Goal: Download file/media

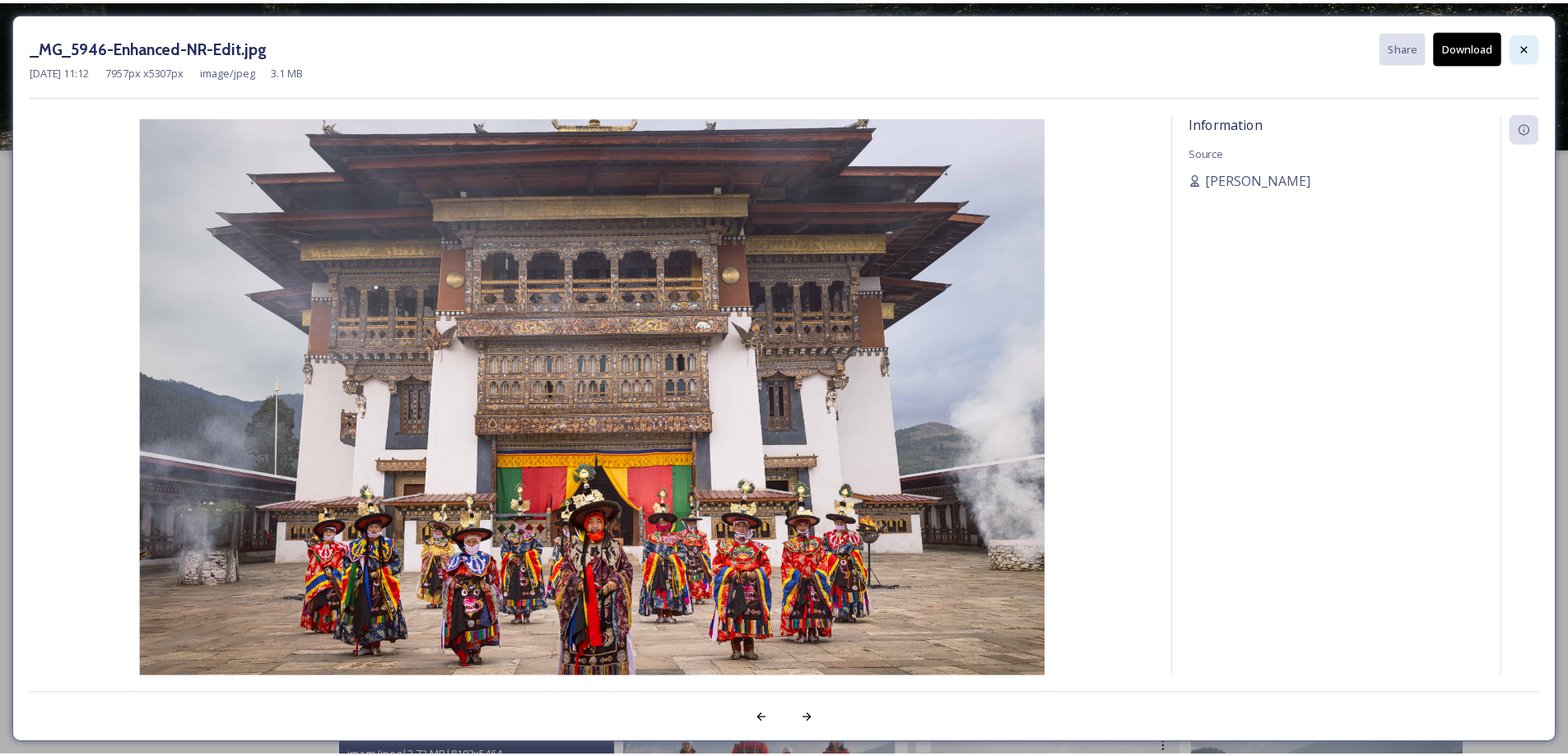
scroll to position [449, 0]
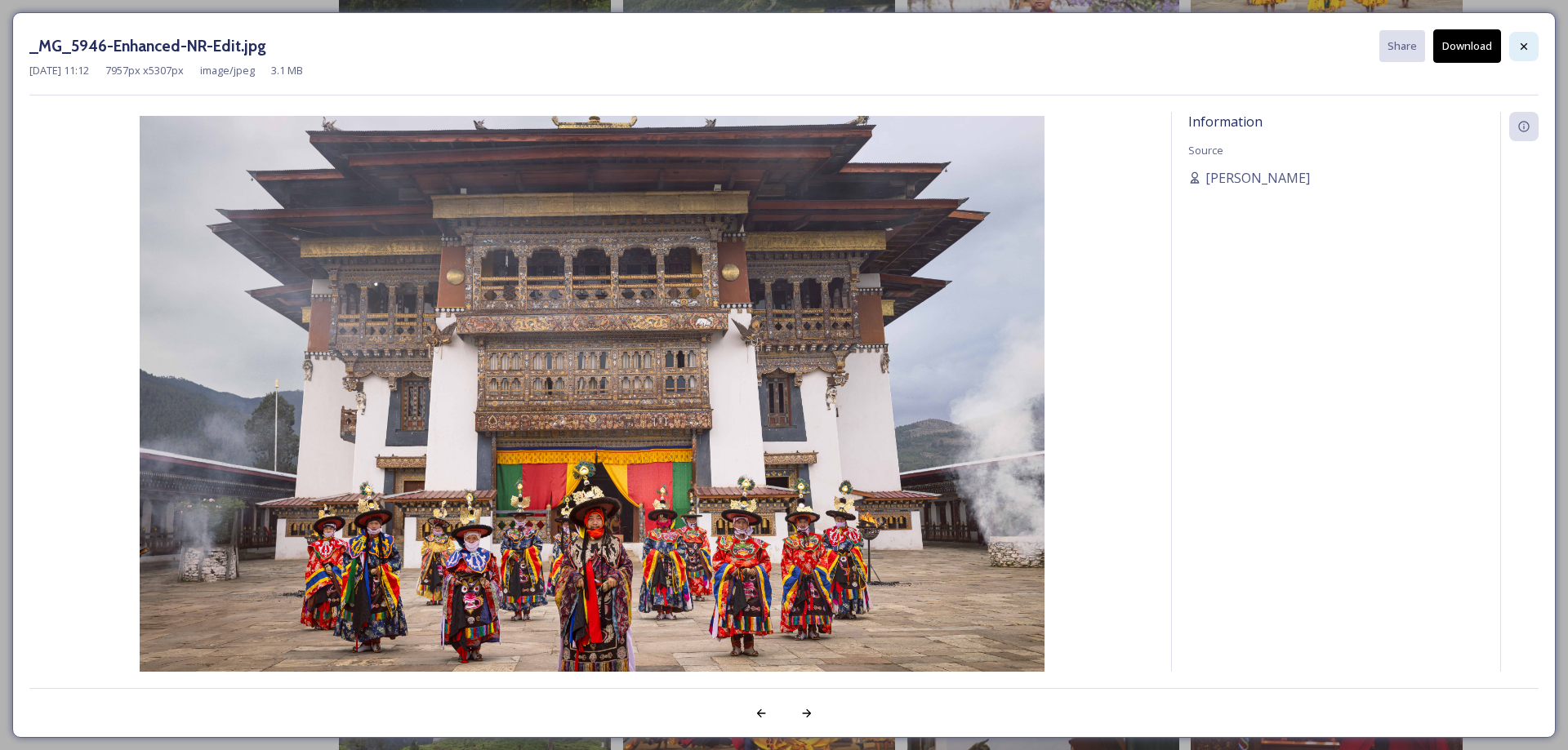
click at [1511, 46] on div at bounding box center [1524, 46] width 30 height 30
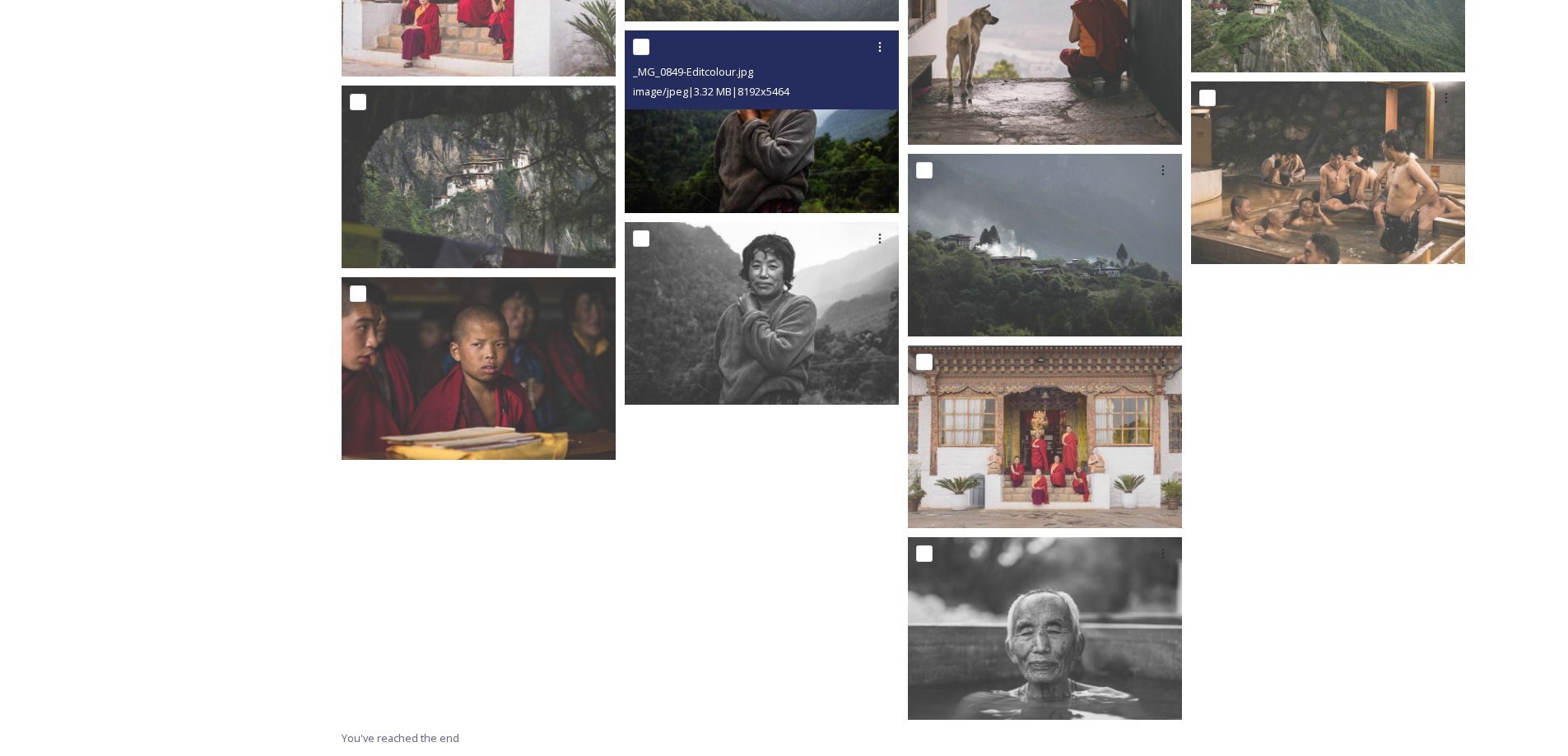
scroll to position [915, 0]
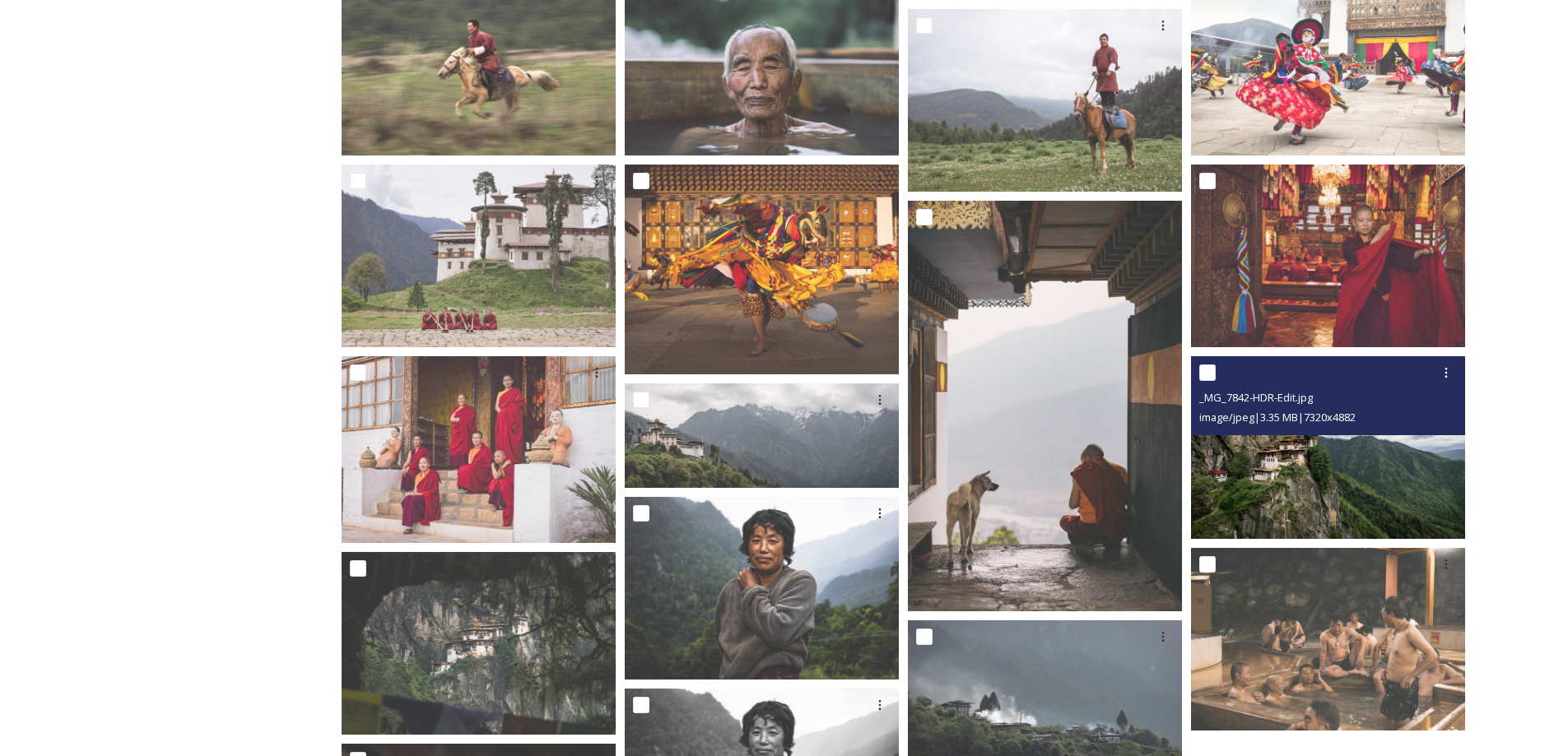
click at [1253, 448] on img at bounding box center [1327, 447] width 274 height 182
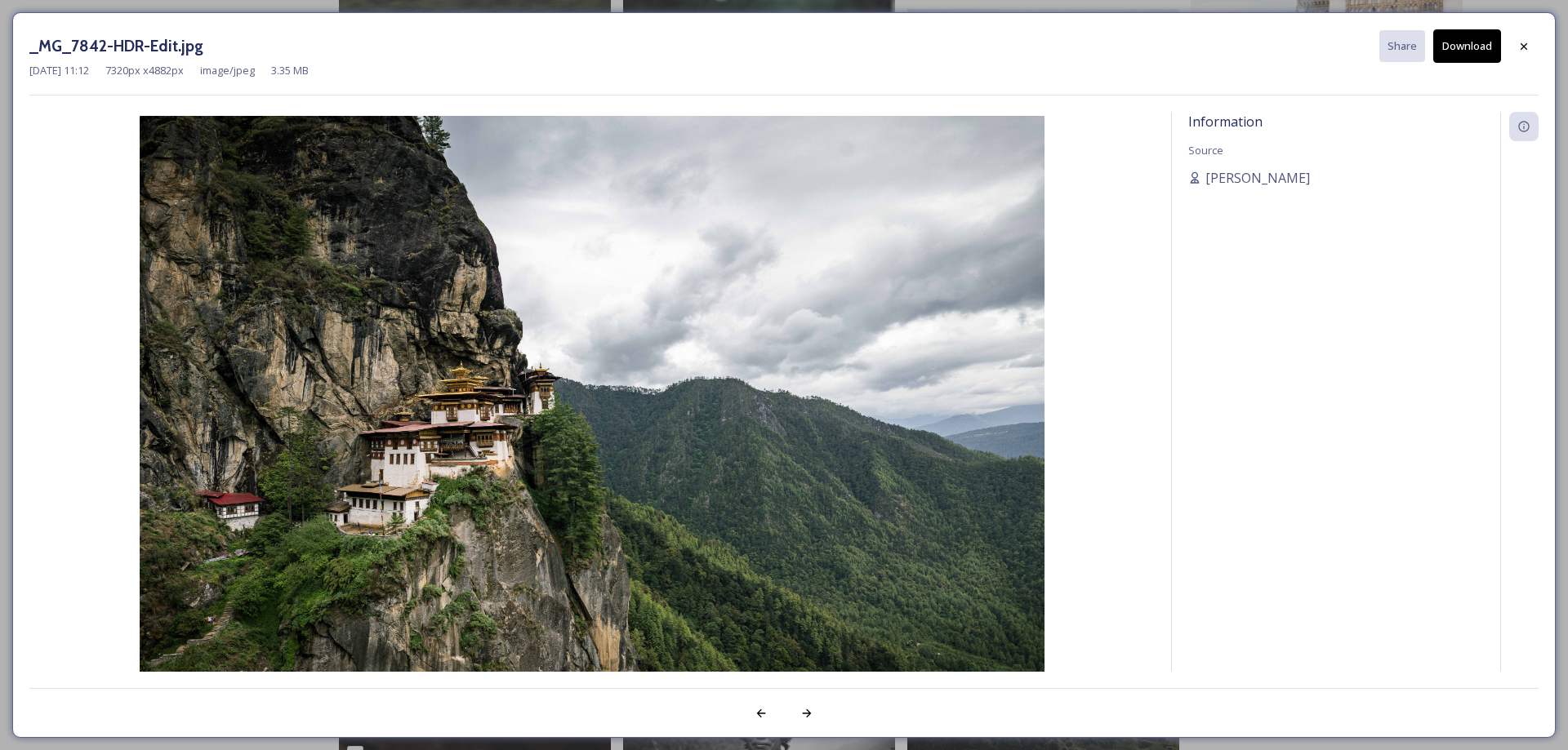
click at [1474, 51] on button "Download" at bounding box center [1467, 46] width 68 height 33
click at [1529, 46] on icon at bounding box center [1523, 46] width 13 height 13
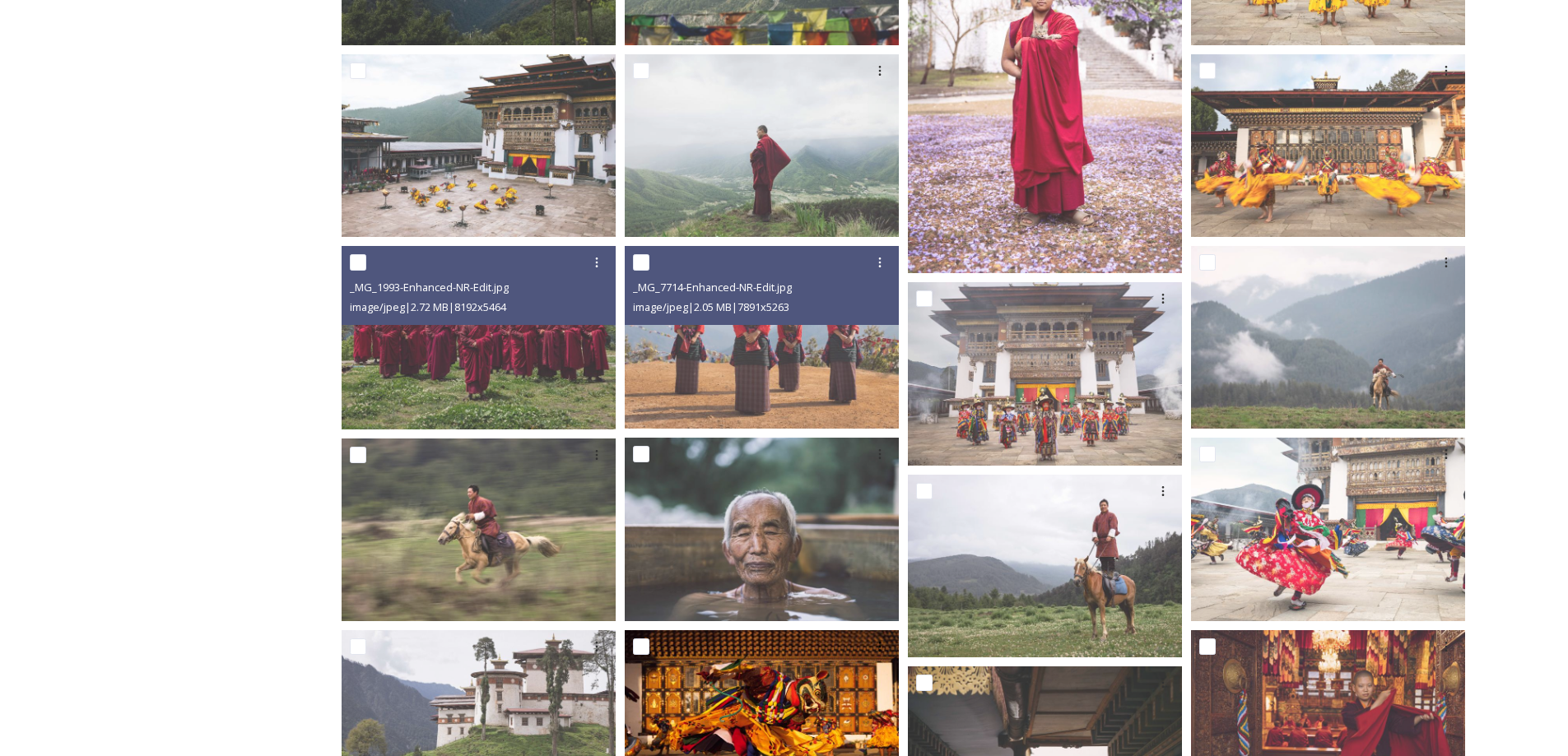
scroll to position [0, 0]
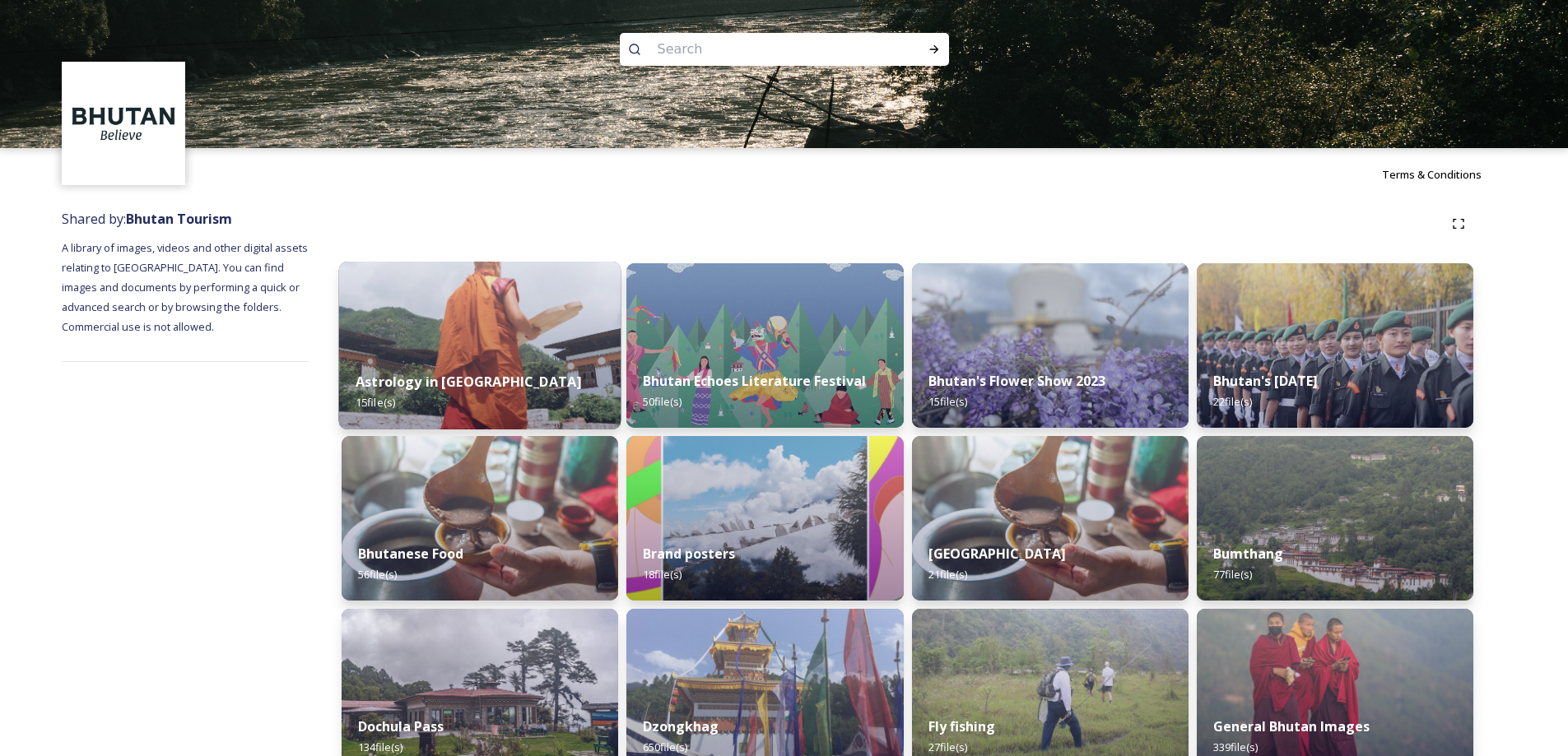
click at [434, 331] on img at bounding box center [480, 345] width 282 height 168
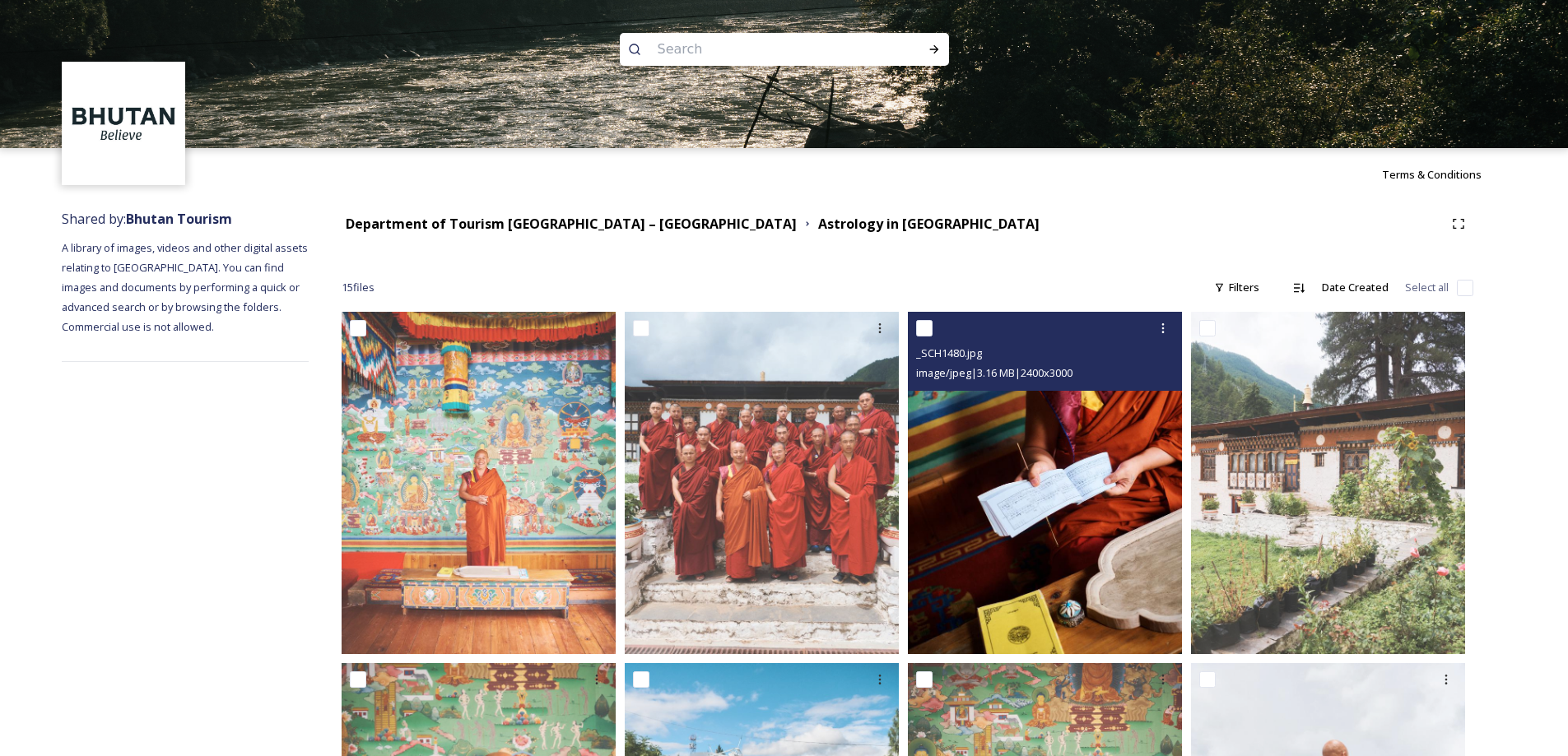
click at [1130, 514] on img at bounding box center [1044, 483] width 274 height 343
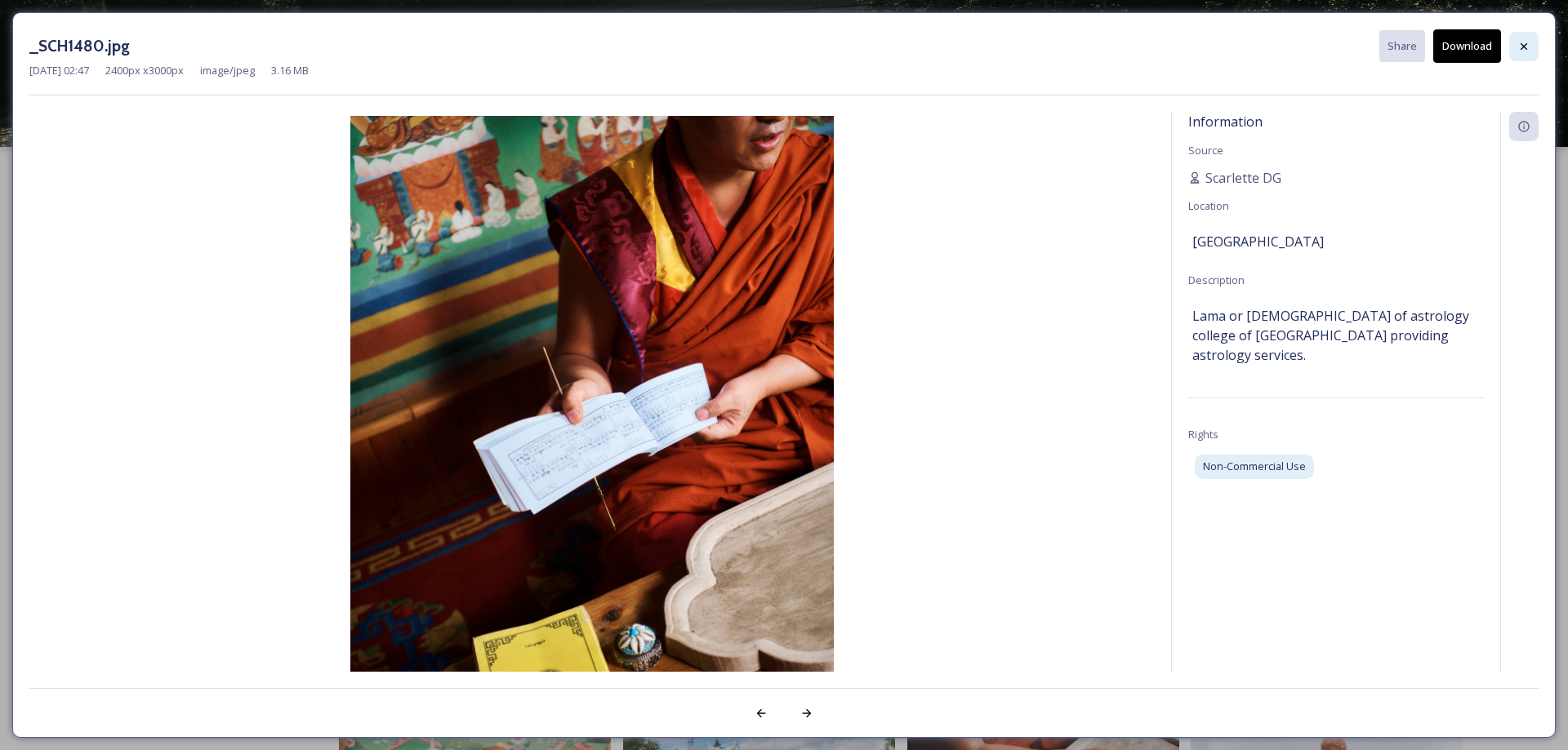
click at [1532, 38] on div at bounding box center [1524, 46] width 30 height 30
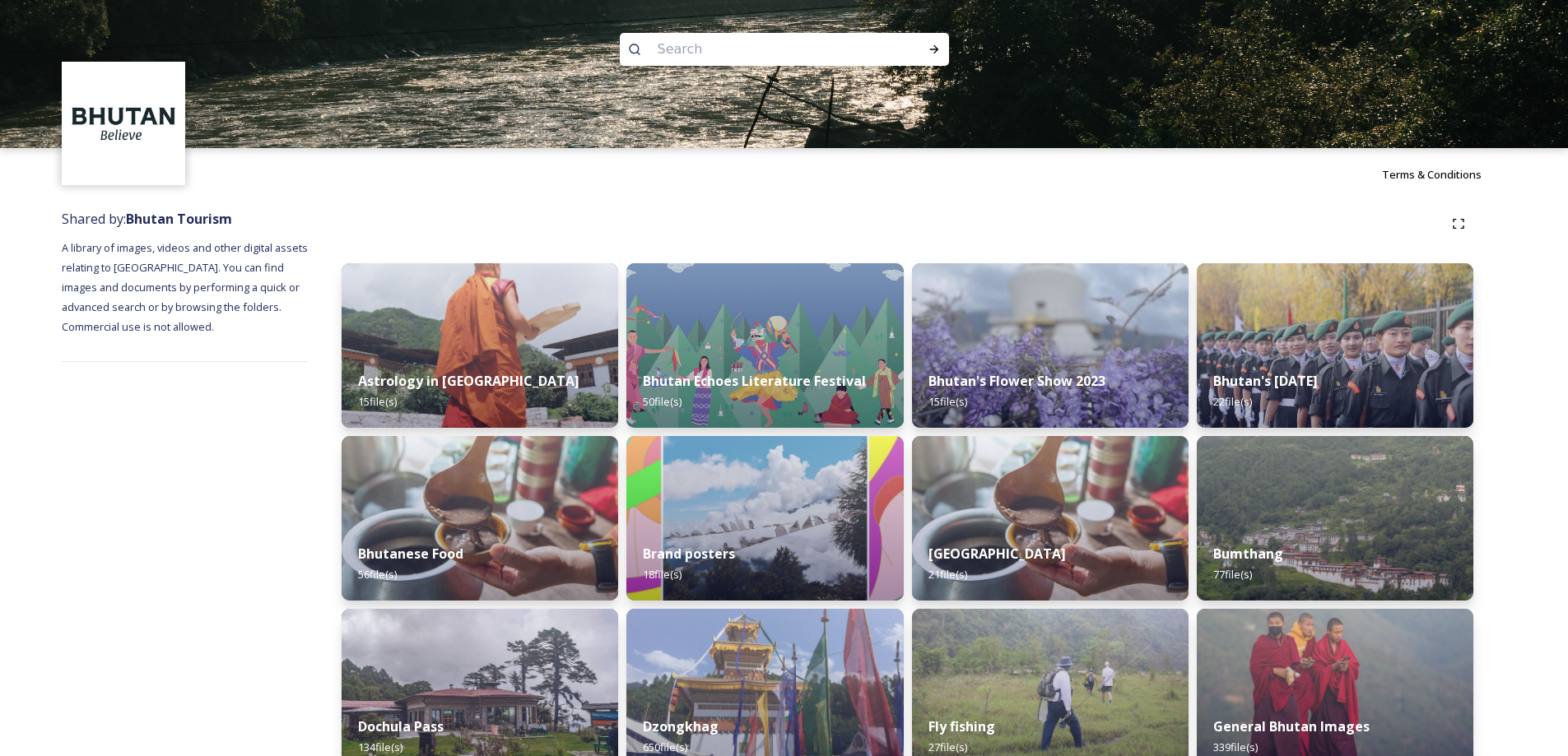
scroll to position [380, 0]
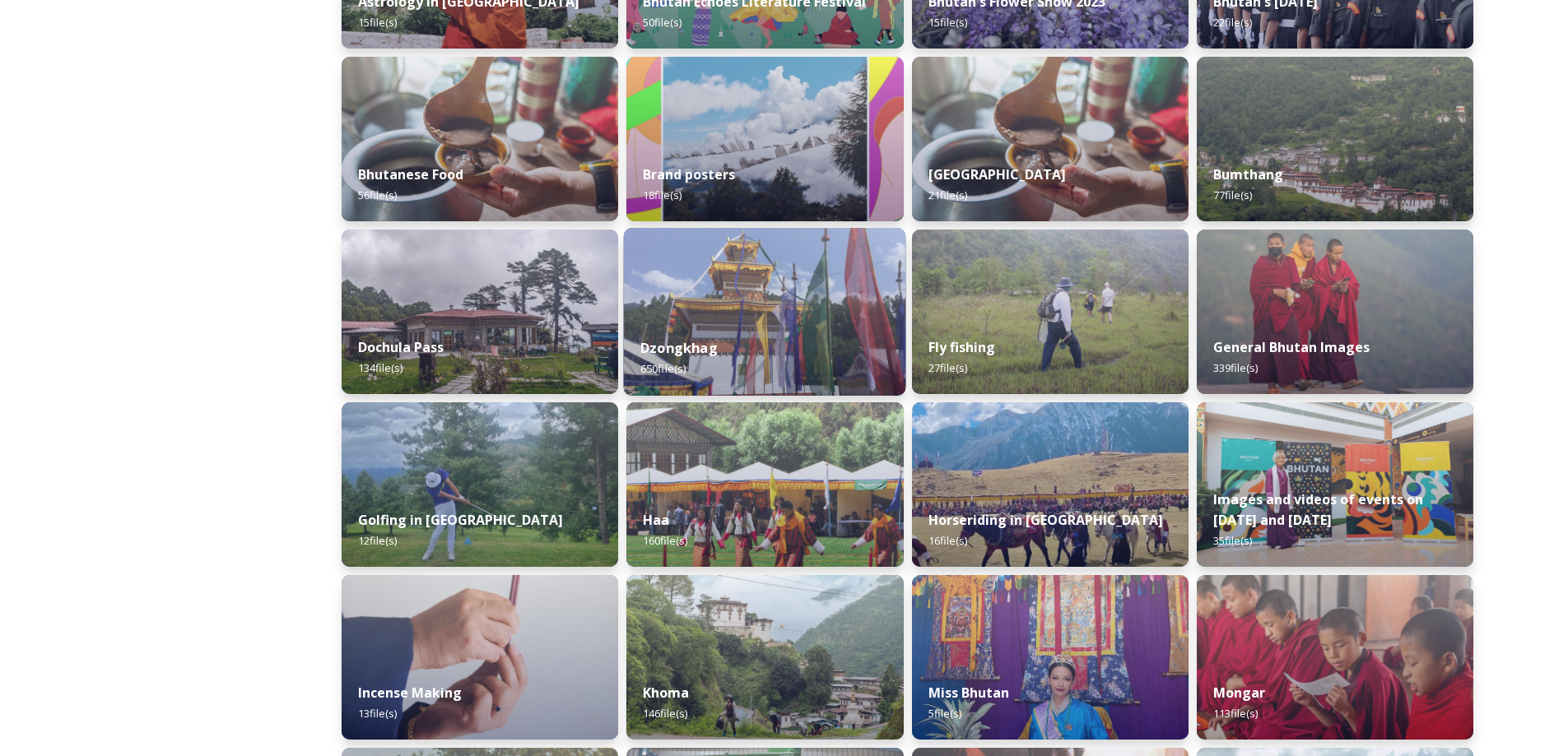
click at [747, 318] on img at bounding box center [765, 312] width 282 height 168
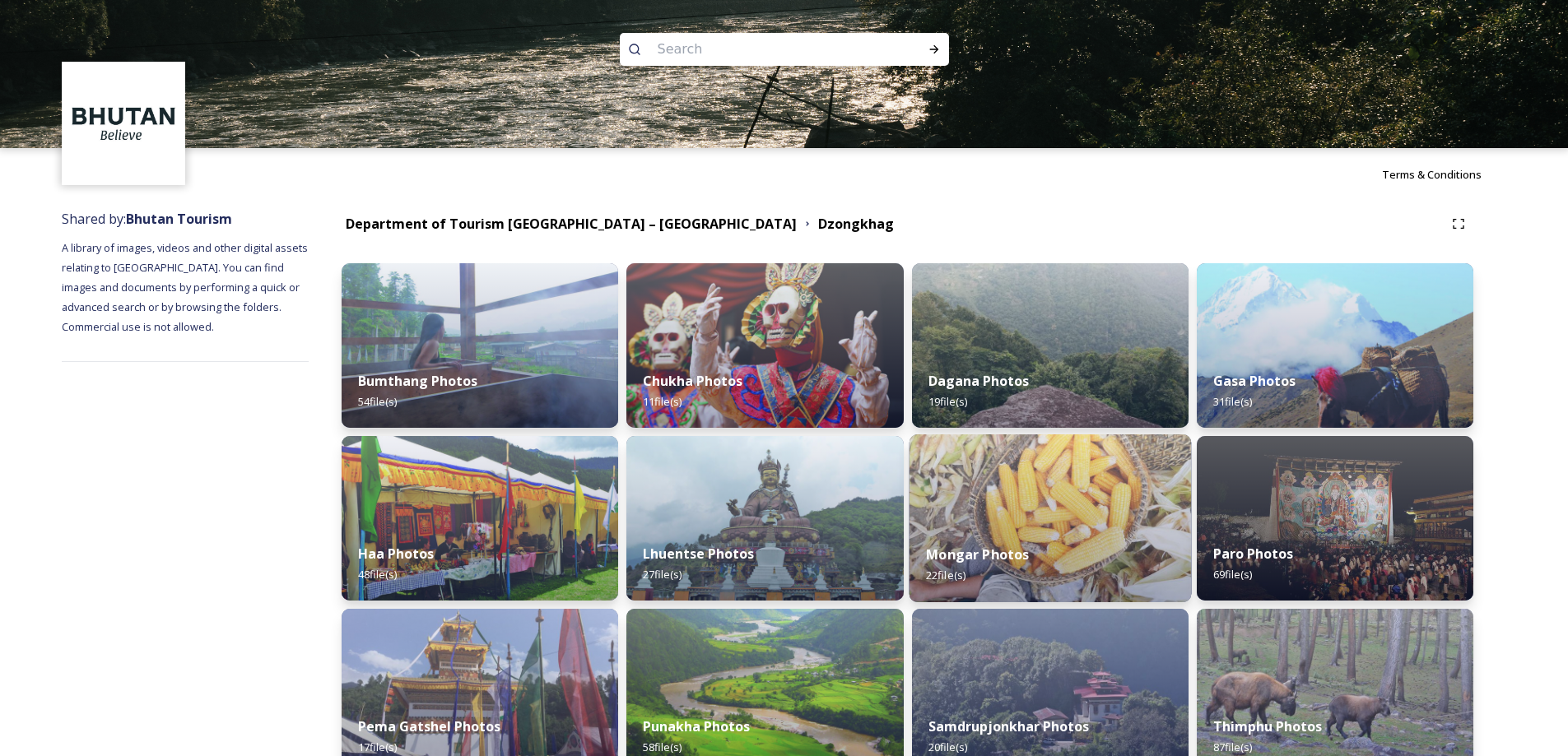
scroll to position [440, 0]
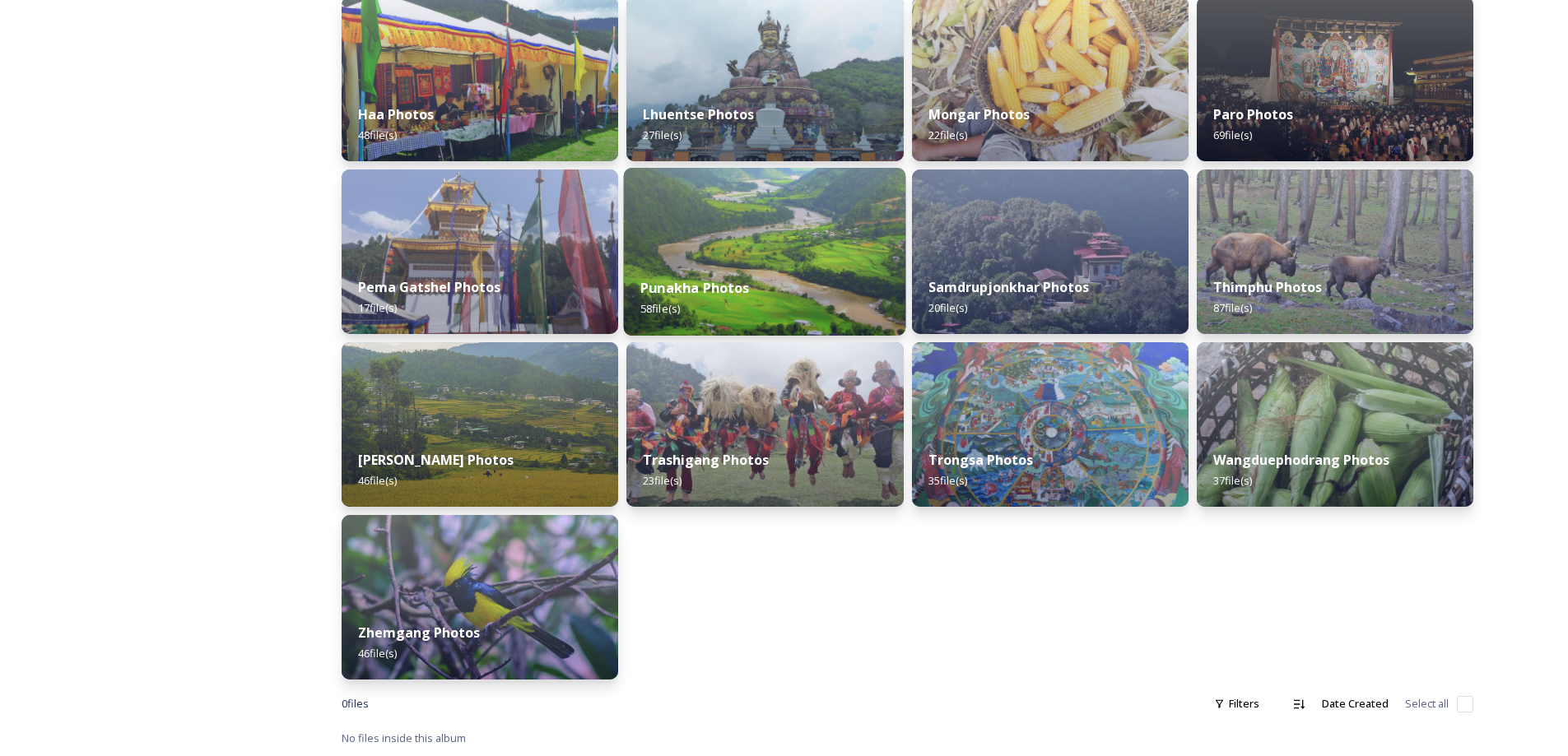
click at [799, 251] on img at bounding box center [765, 252] width 282 height 168
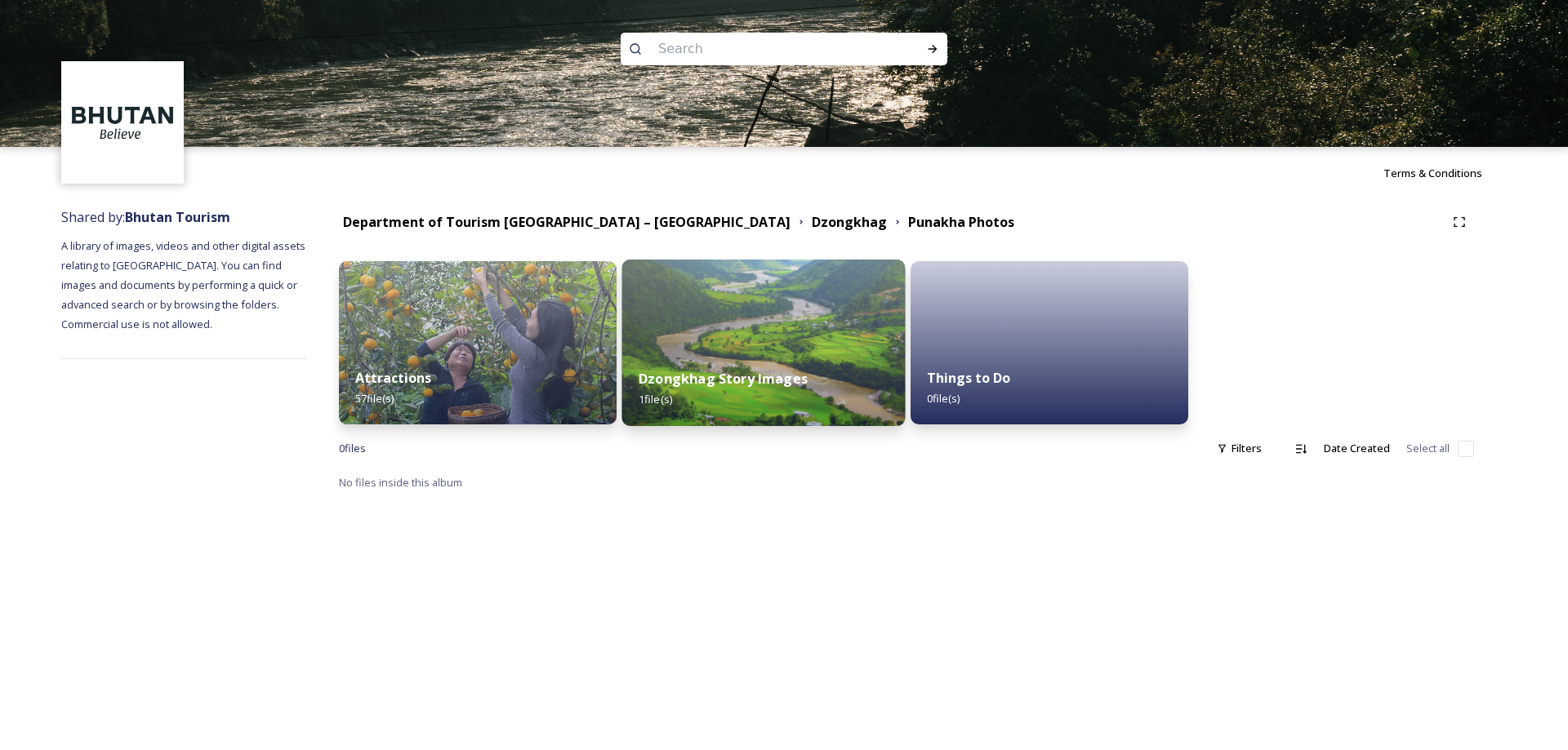
click at [700, 392] on div "Dzongkhag Story Images 1 file(s)" at bounding box center [764, 389] width 283 height 74
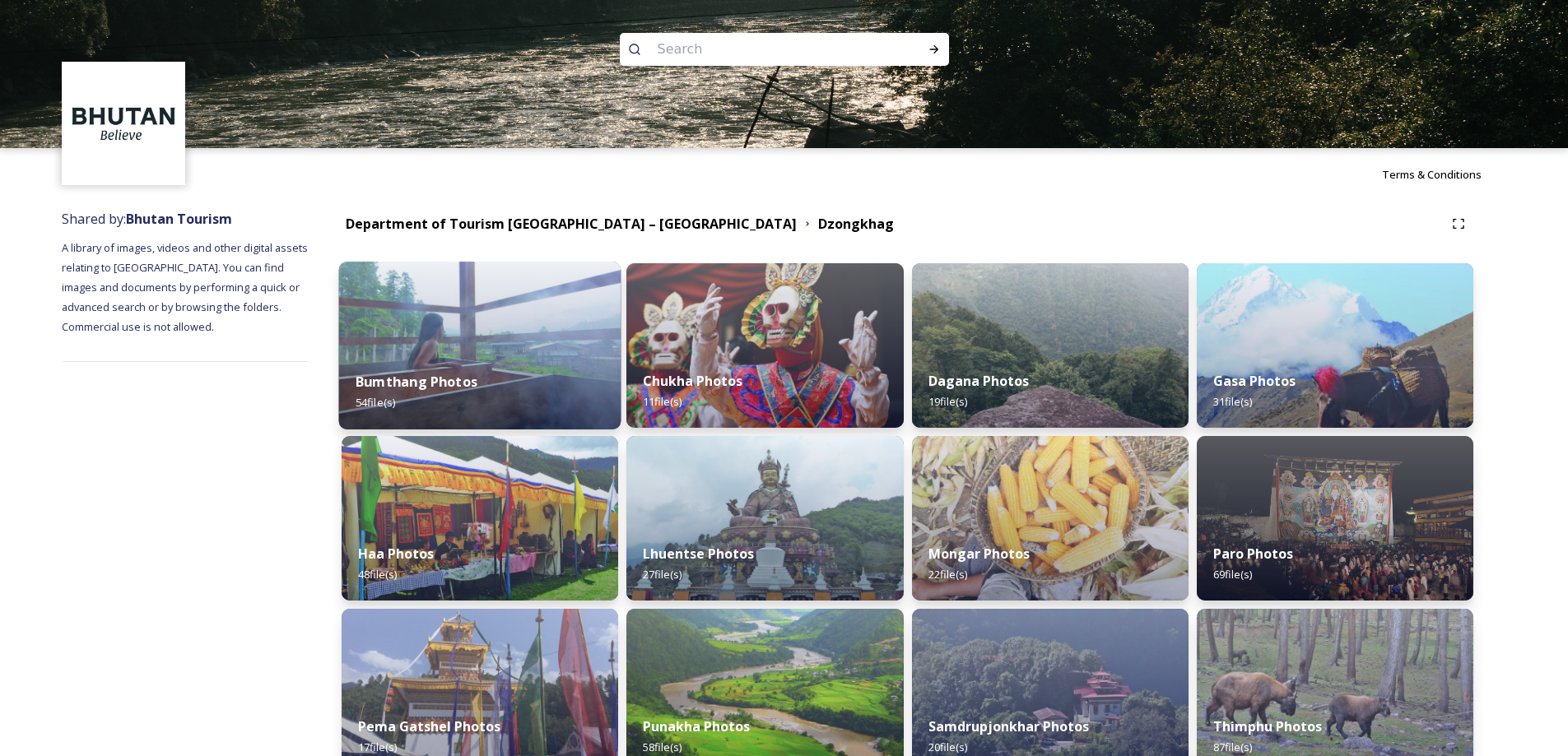
click at [530, 334] on img at bounding box center [480, 345] width 282 height 168
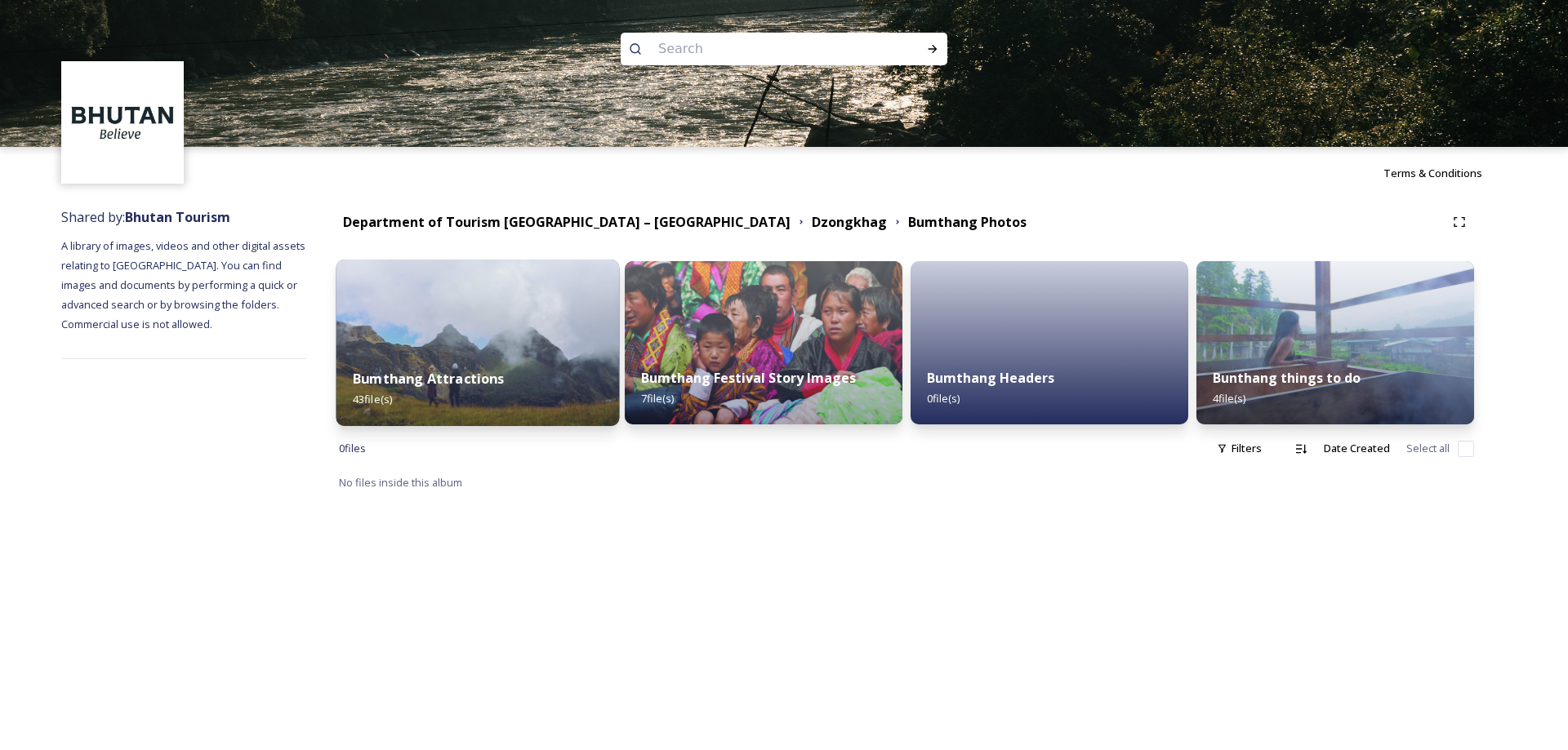
click at [528, 339] on img at bounding box center [478, 343] width 283 height 167
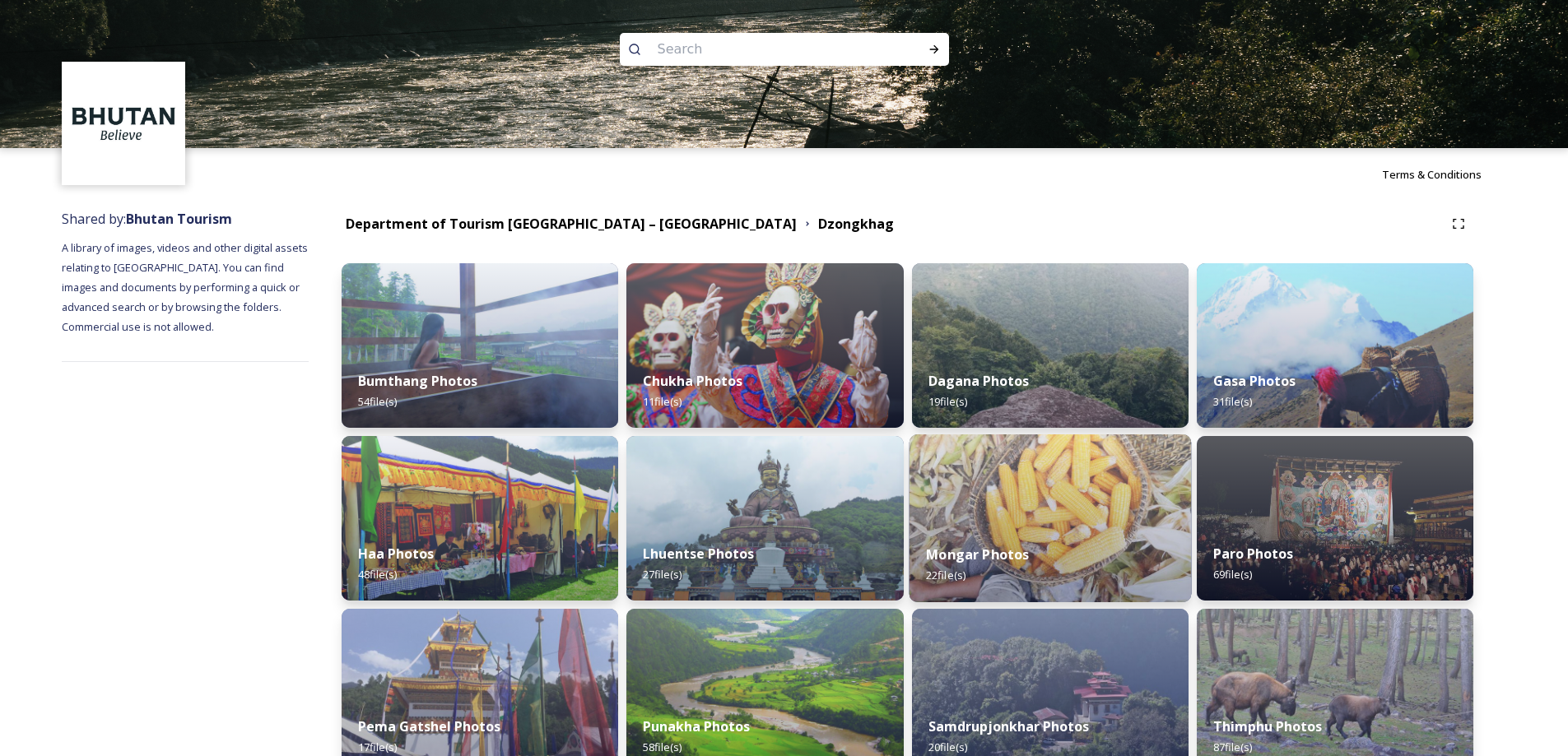
scroll to position [440, 0]
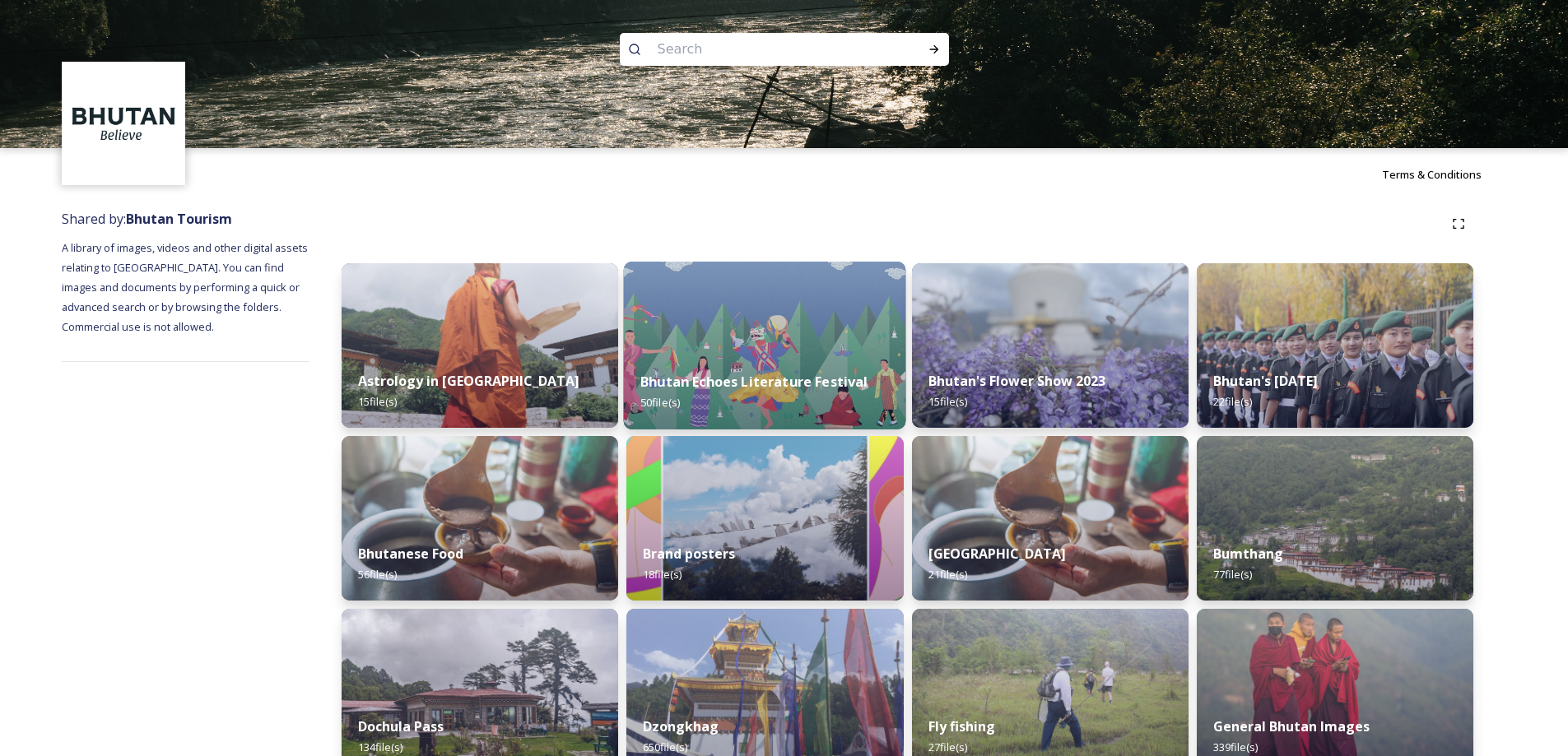
scroll to position [467, 0]
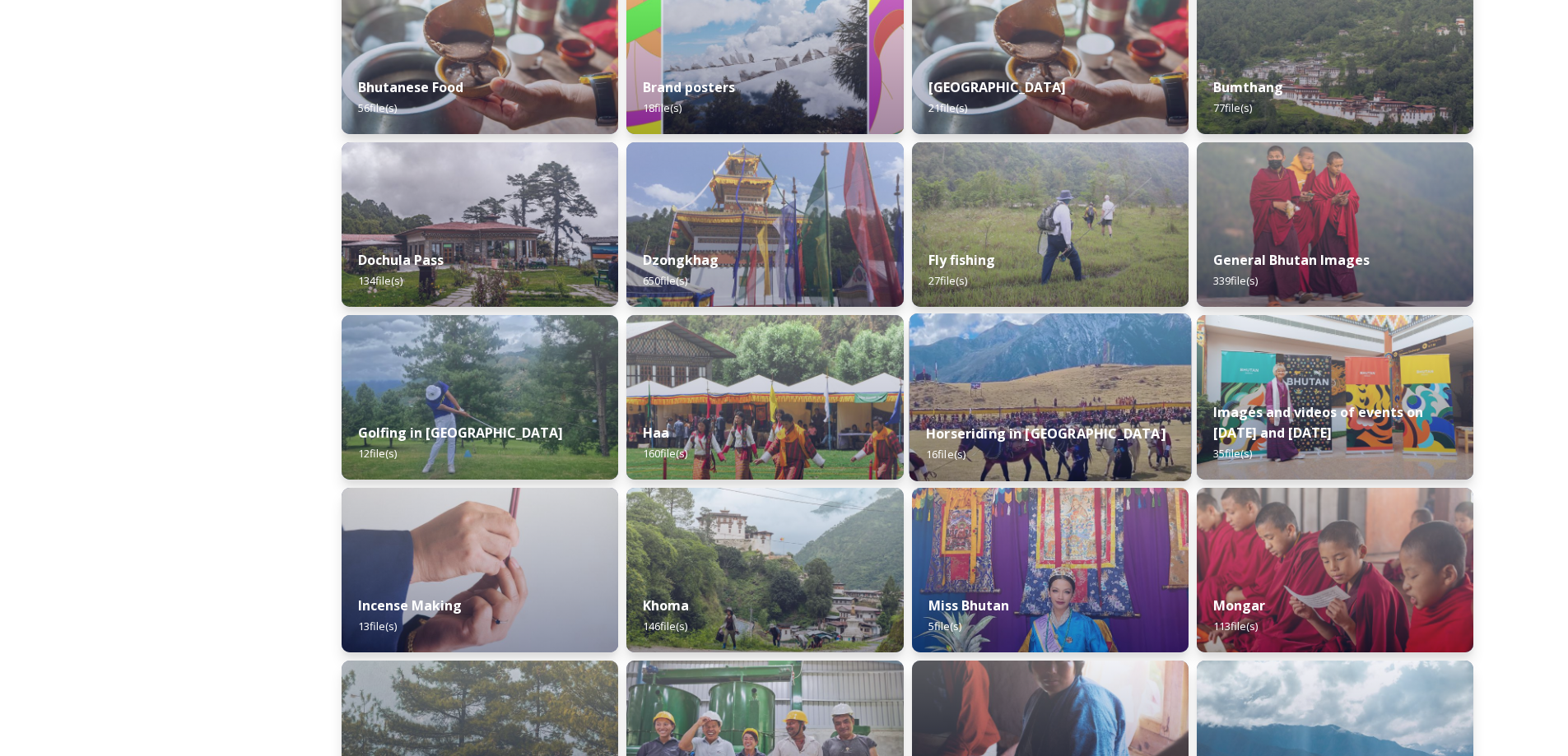
click at [1017, 398] on img at bounding box center [1050, 397] width 282 height 168
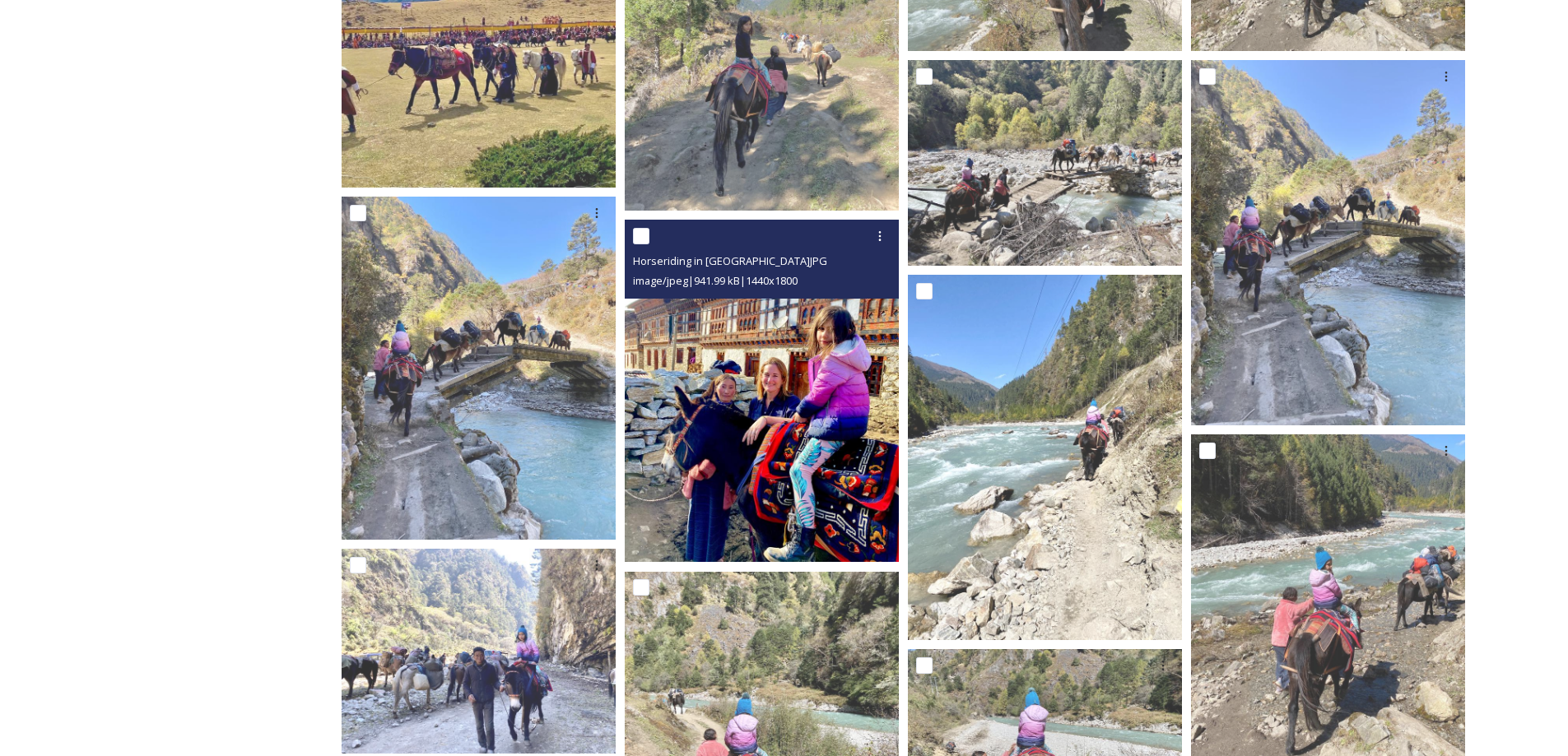
scroll to position [898, 0]
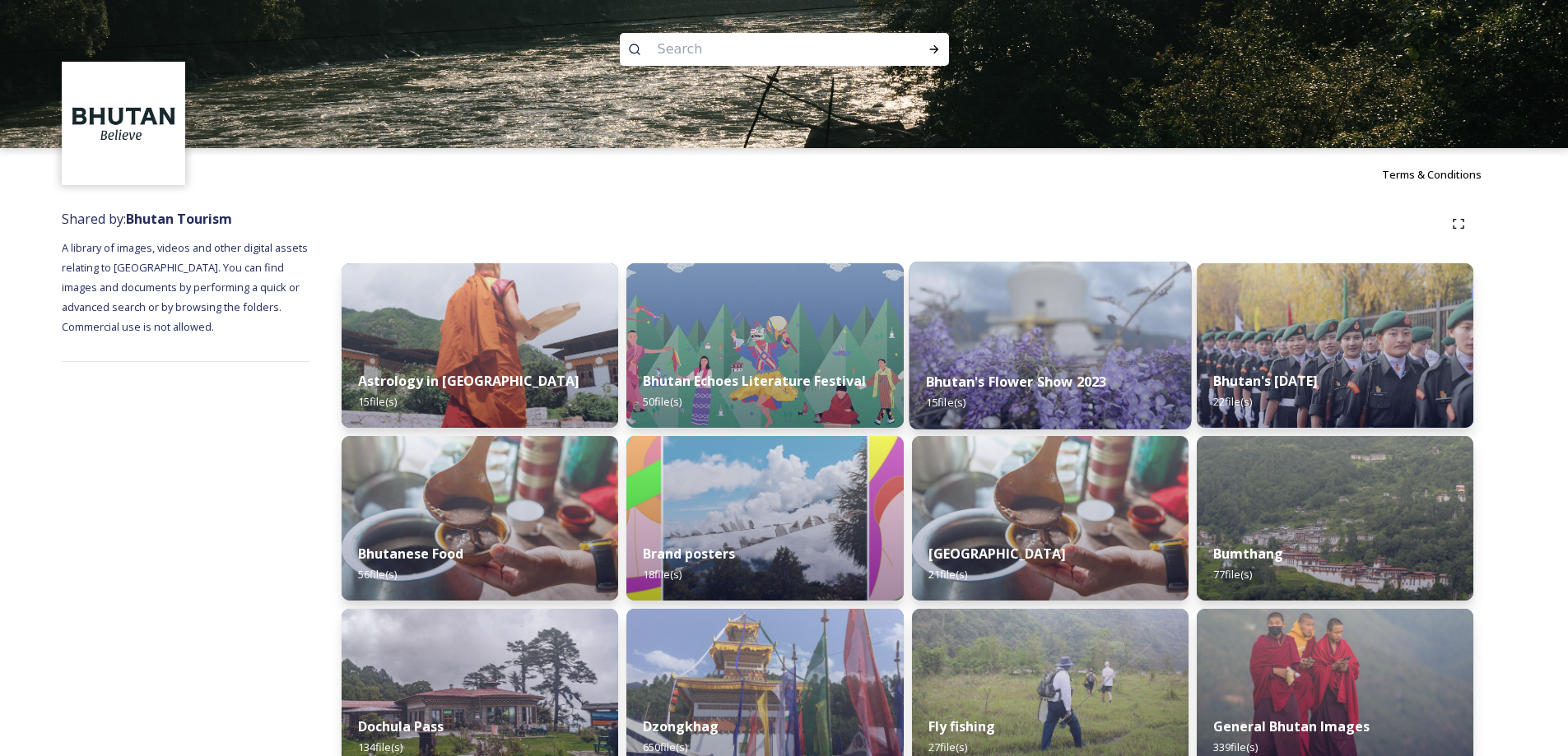
click at [1121, 330] on img at bounding box center [1050, 345] width 282 height 168
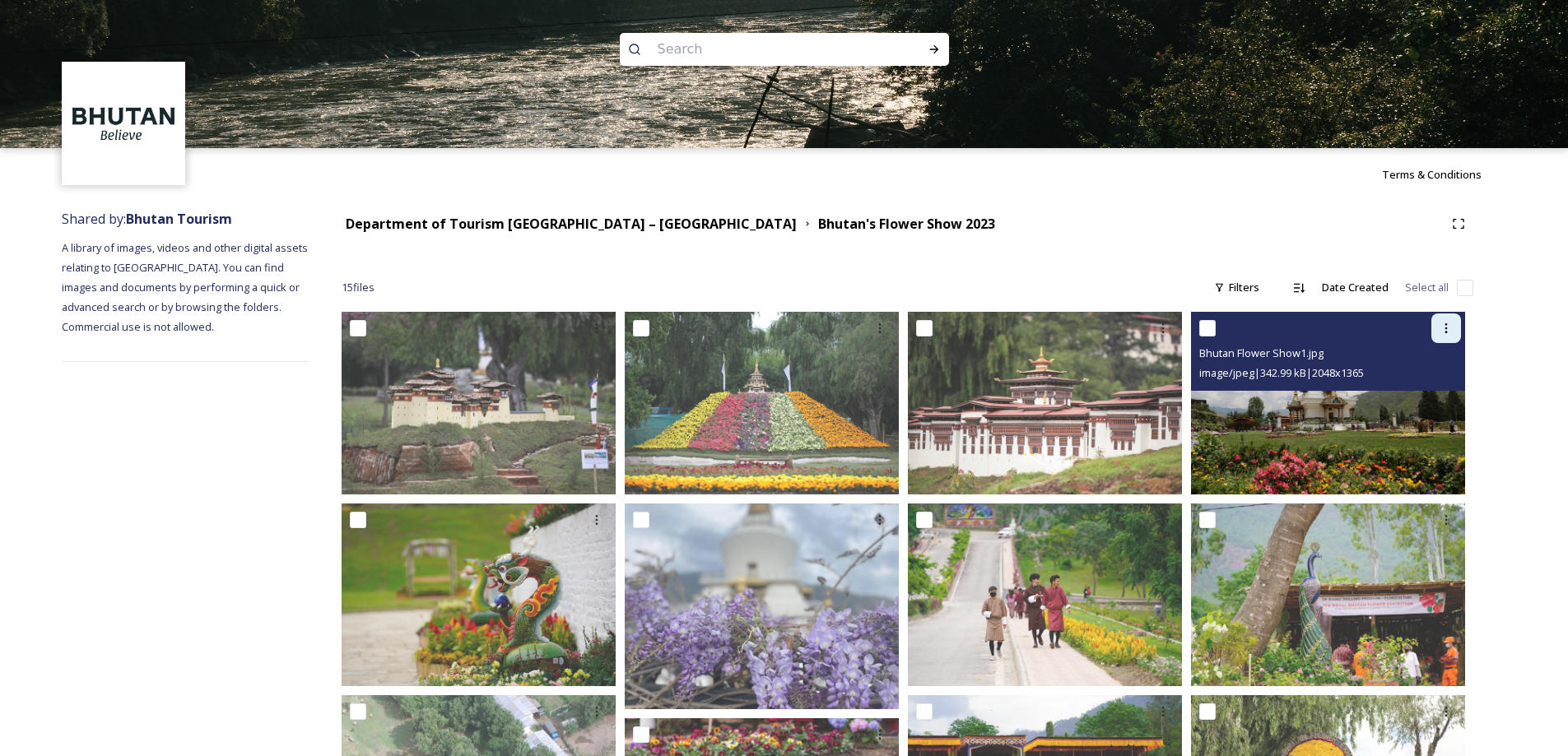
click at [1453, 323] on div at bounding box center [1446, 329] width 30 height 30
click at [1422, 396] on span "Download" at bounding box center [1427, 397] width 50 height 16
click at [1422, 396] on img at bounding box center [1327, 403] width 274 height 182
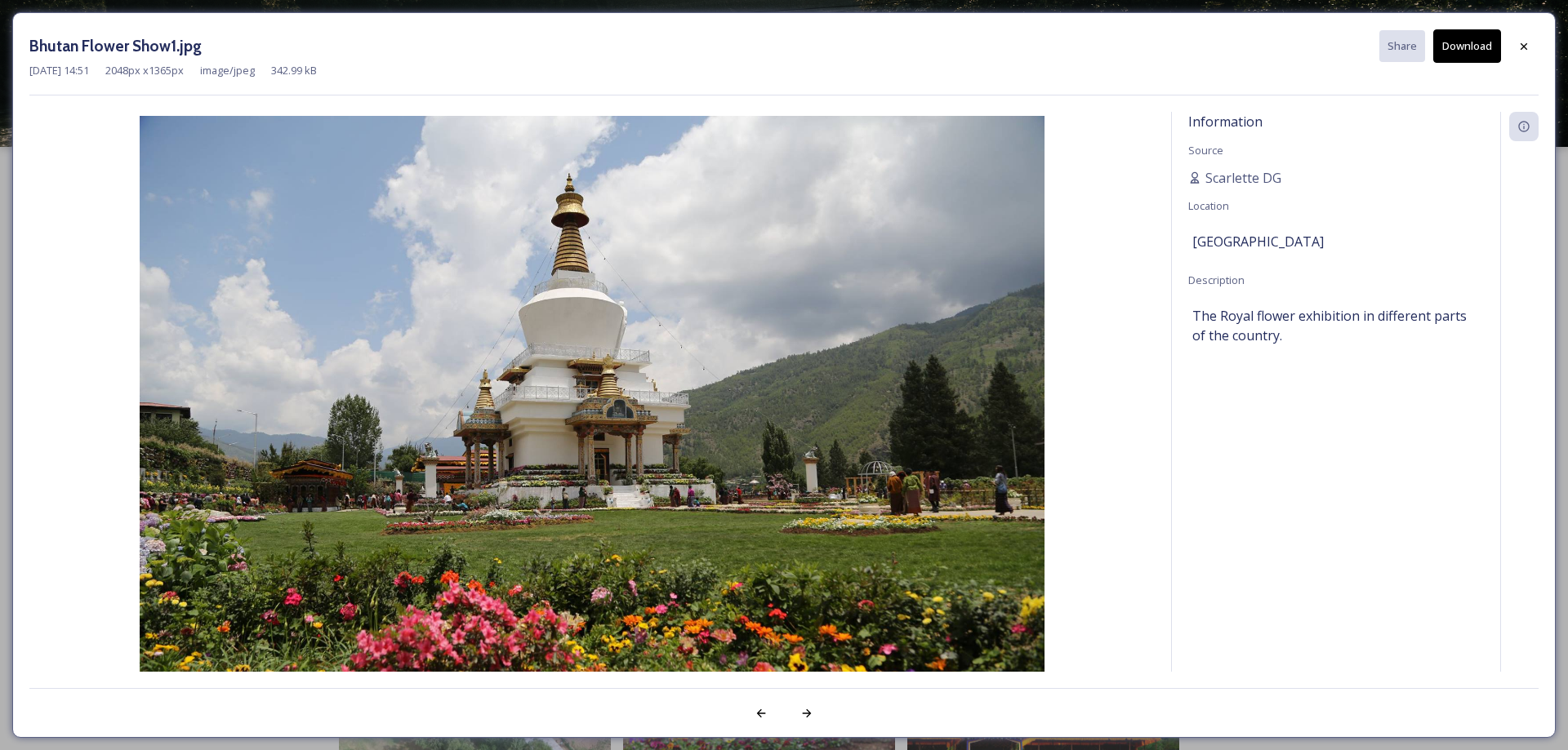
click at [0, 302] on div "Bhutan Flower Show1.jpg Share Download [DATE] 14:51 2048 px x 1365 px image/jpe…" at bounding box center [784, 375] width 1568 height 750
click at [1523, 38] on div at bounding box center [1524, 46] width 30 height 30
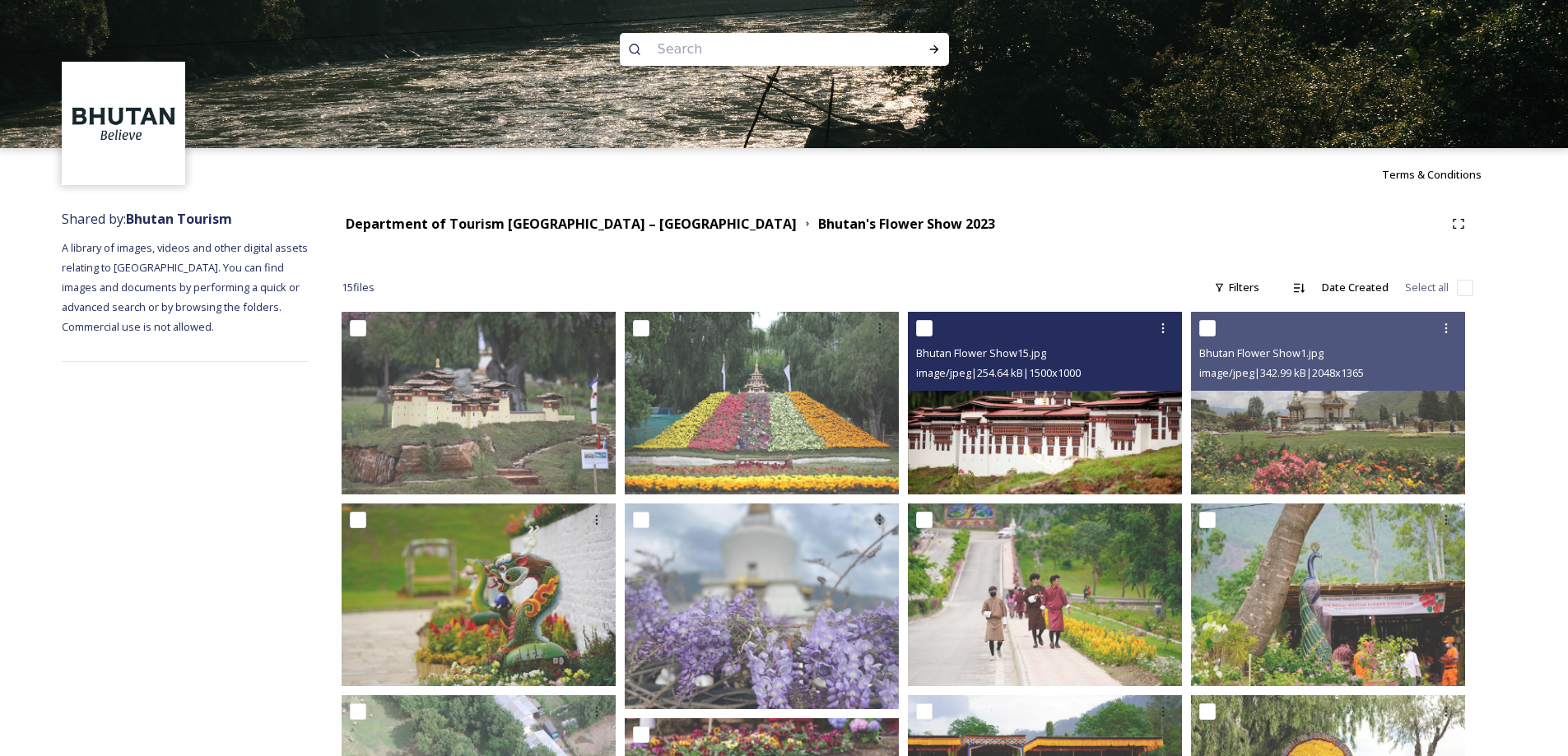
scroll to position [579, 0]
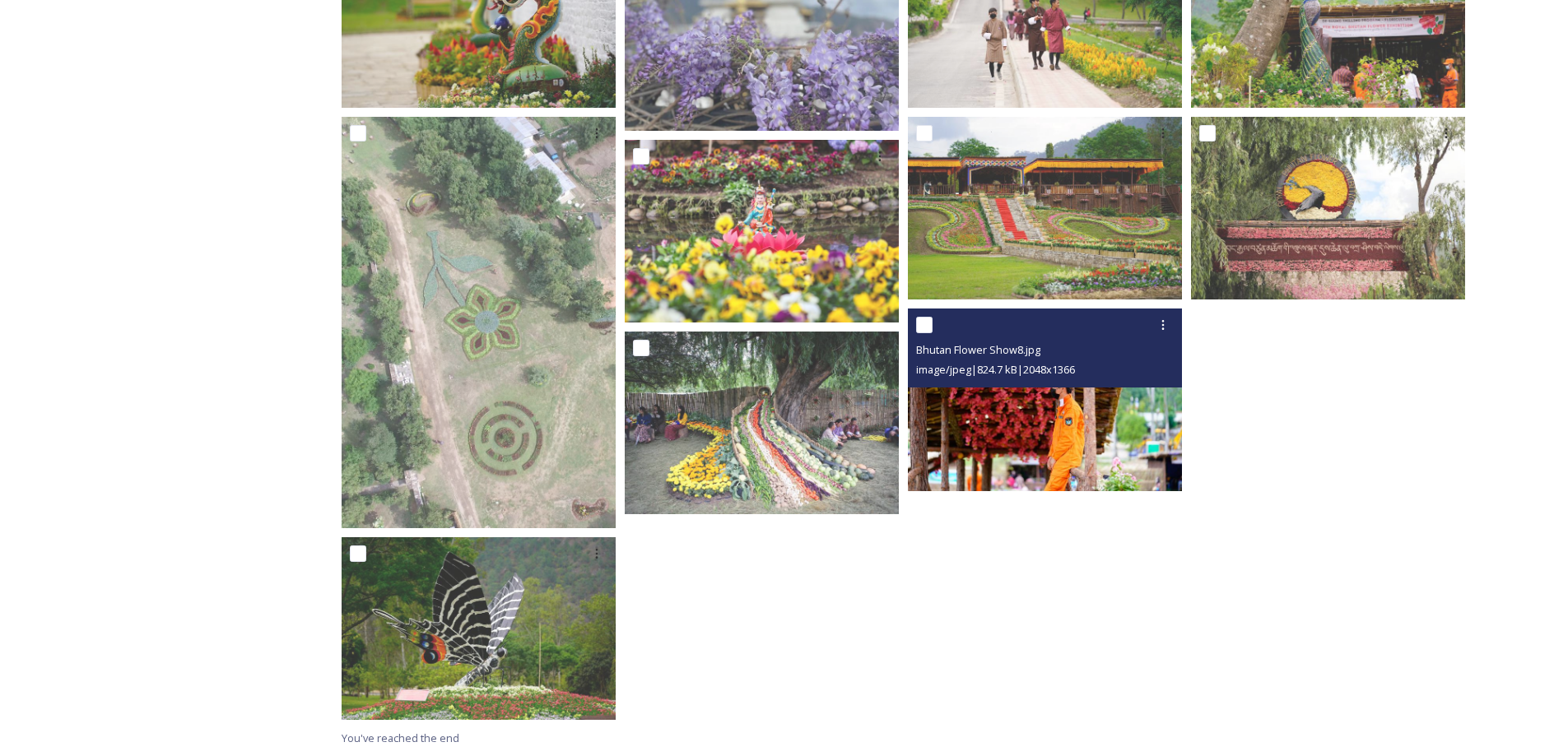
click at [985, 391] on img at bounding box center [1044, 399] width 274 height 182
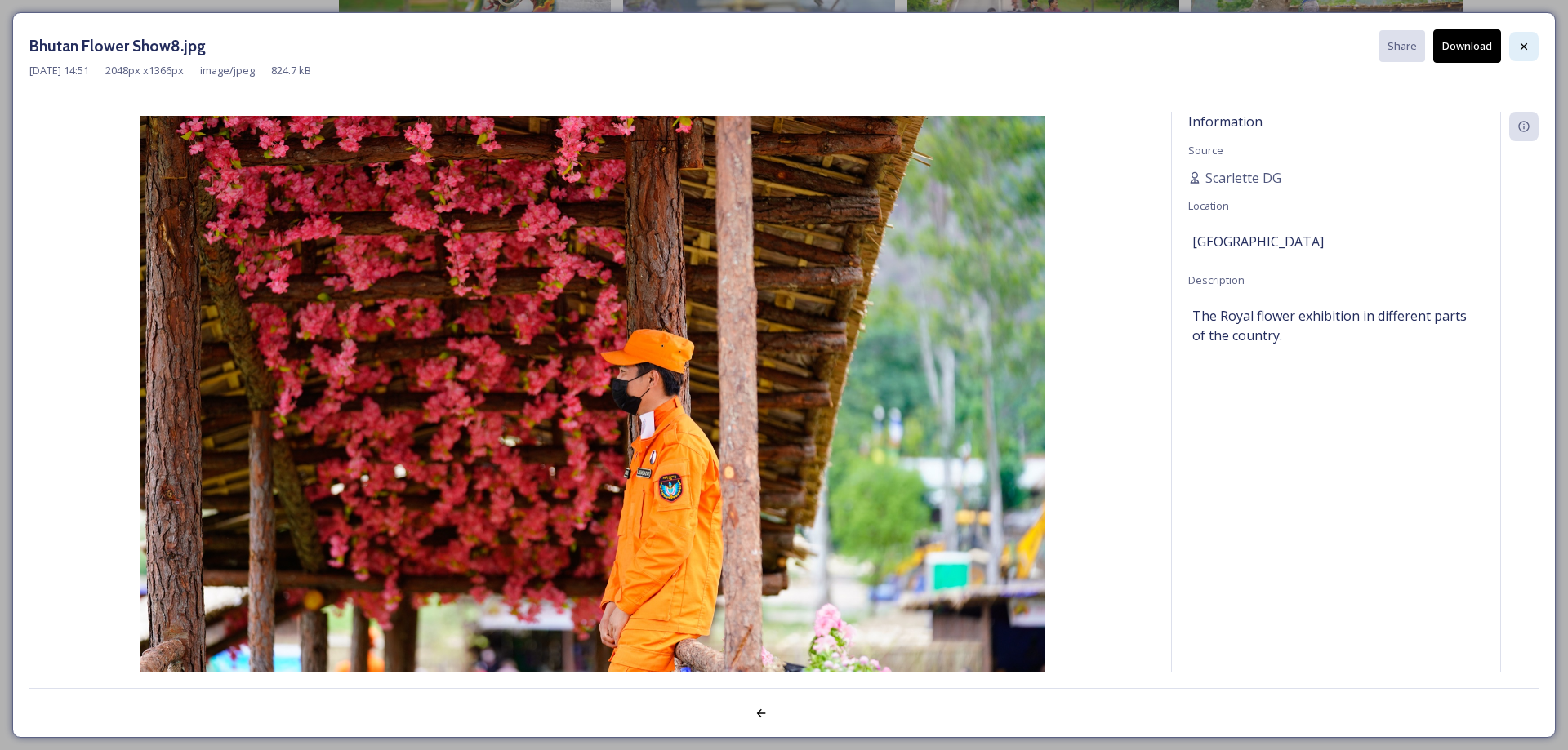
click at [1528, 43] on icon at bounding box center [1523, 46] width 13 height 13
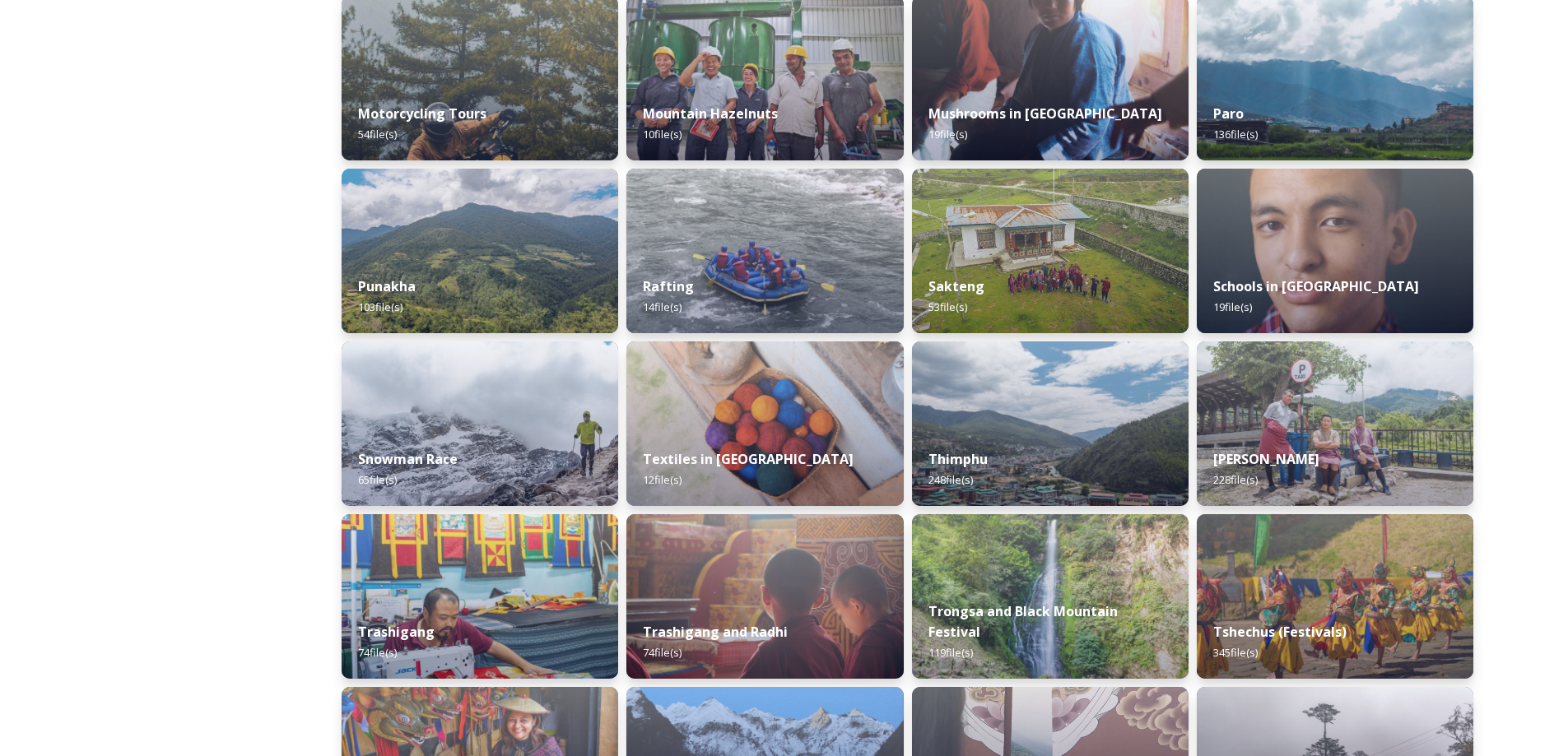
scroll to position [1243, 0]
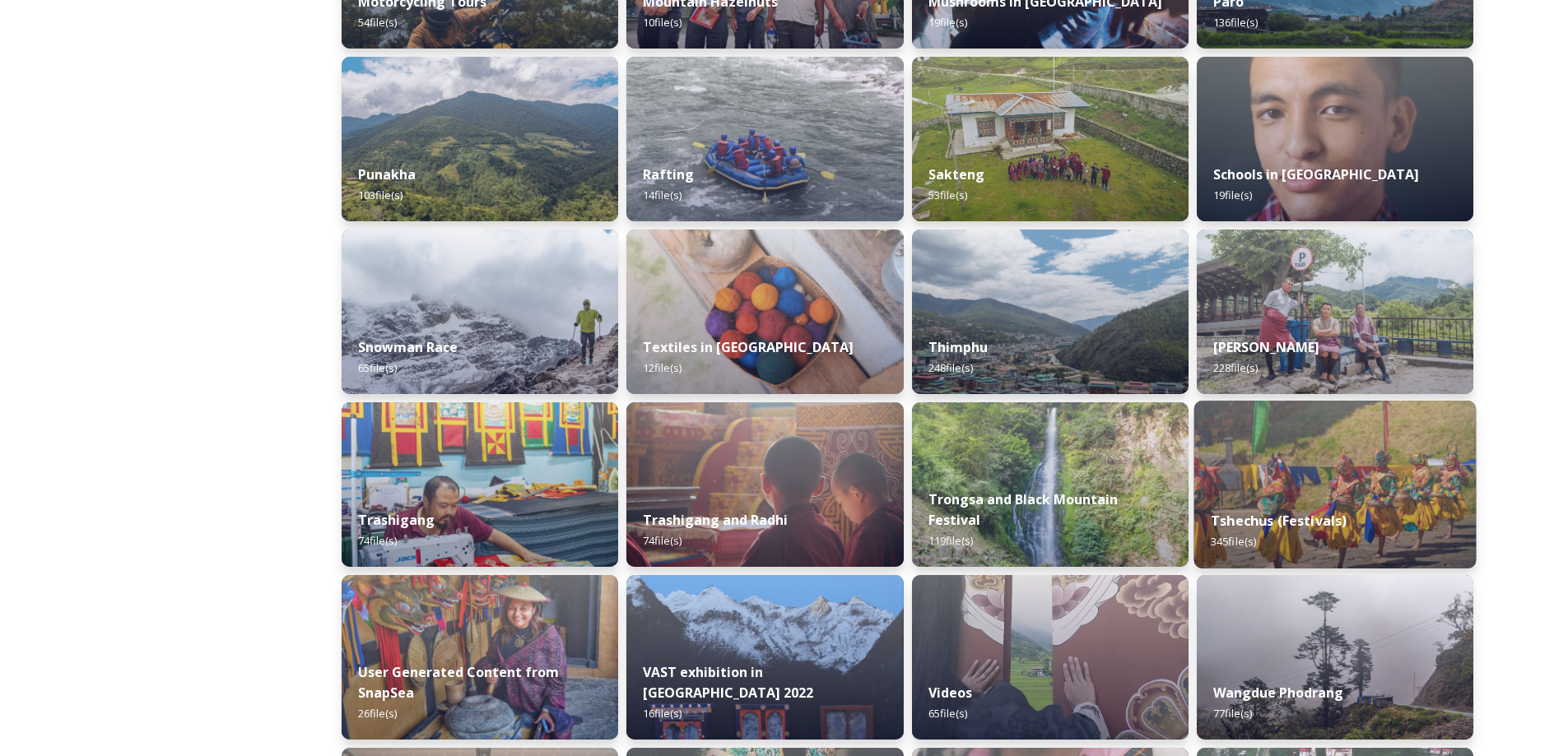
click at [1402, 456] on img at bounding box center [1334, 485] width 282 height 168
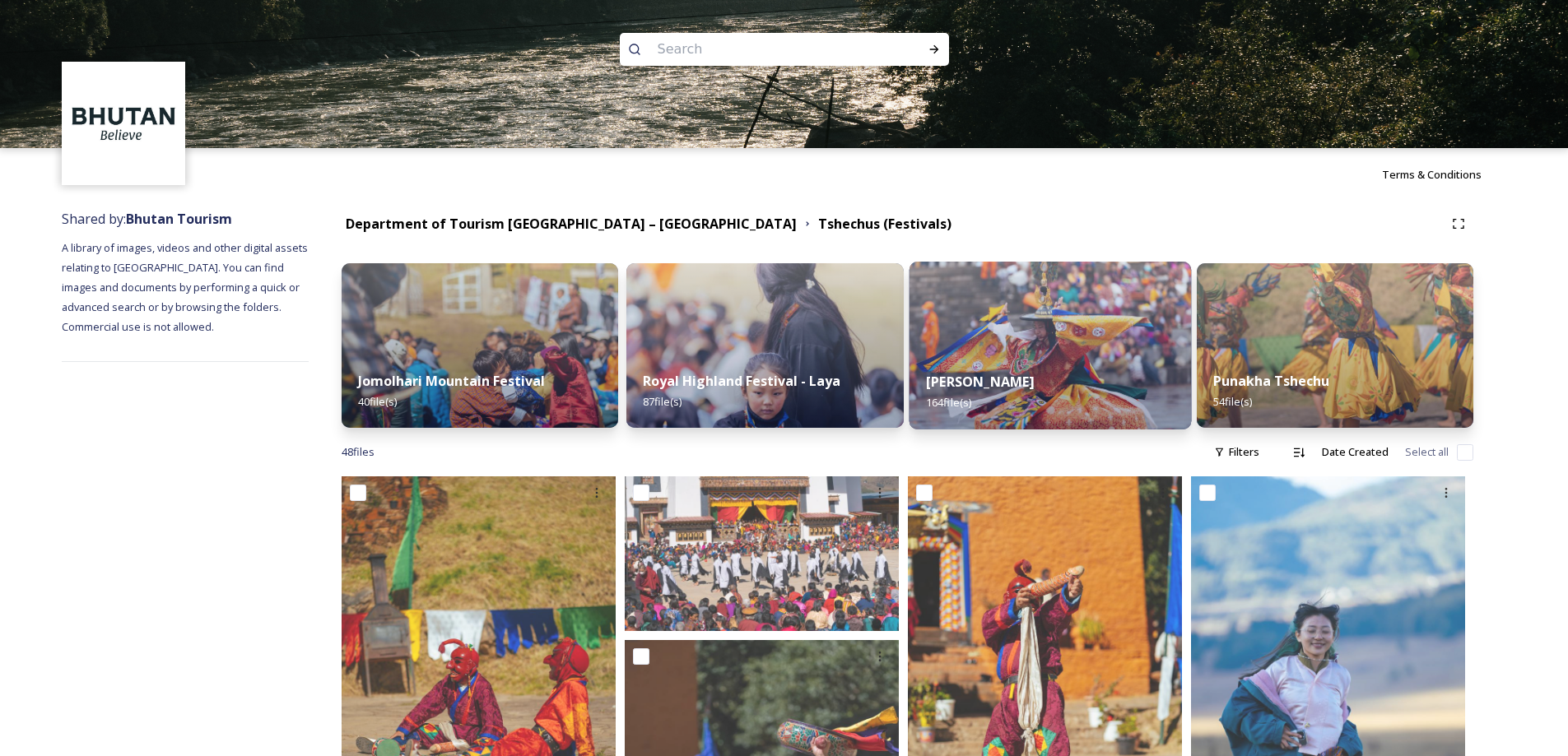
click at [1077, 342] on img at bounding box center [1050, 345] width 282 height 168
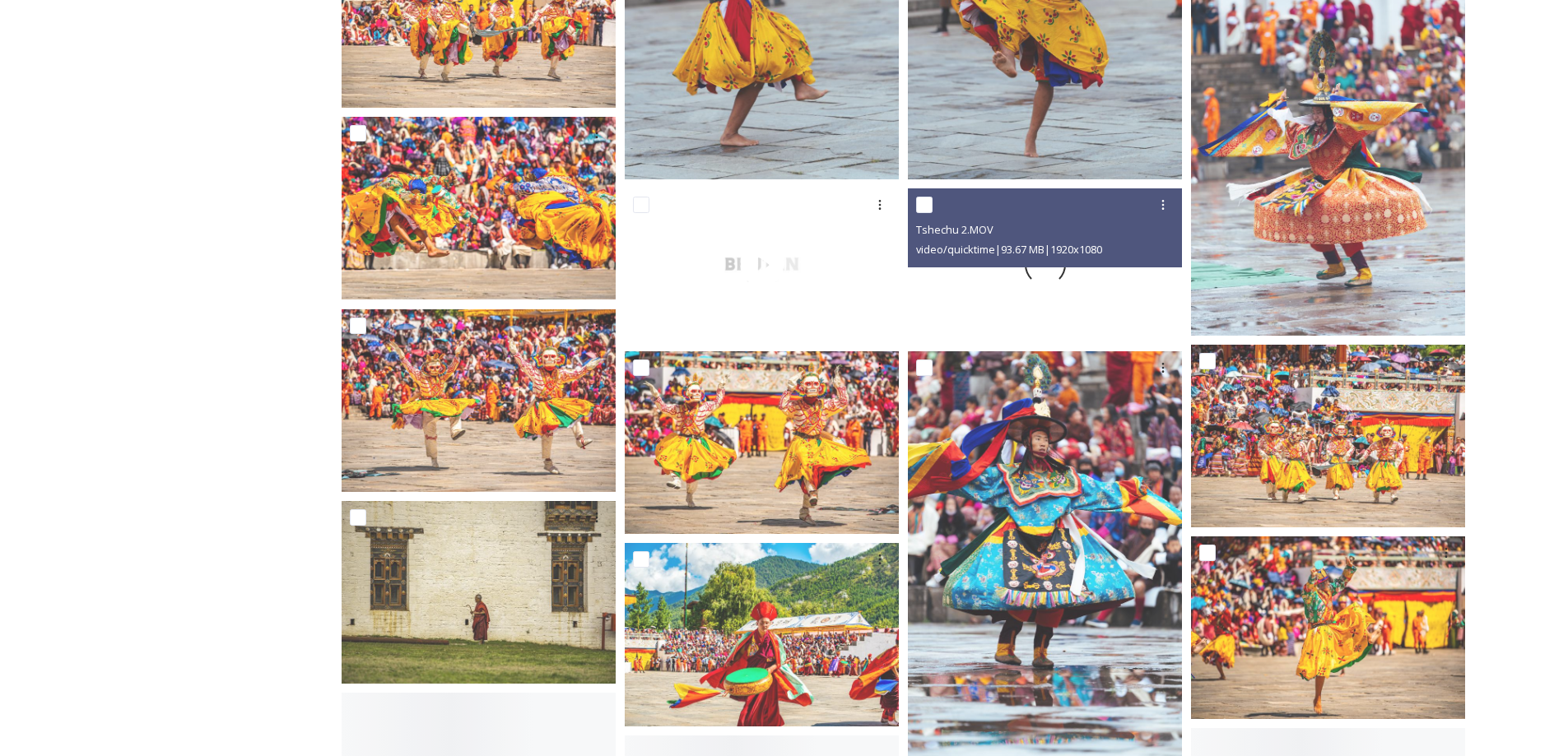
scroll to position [1865, 0]
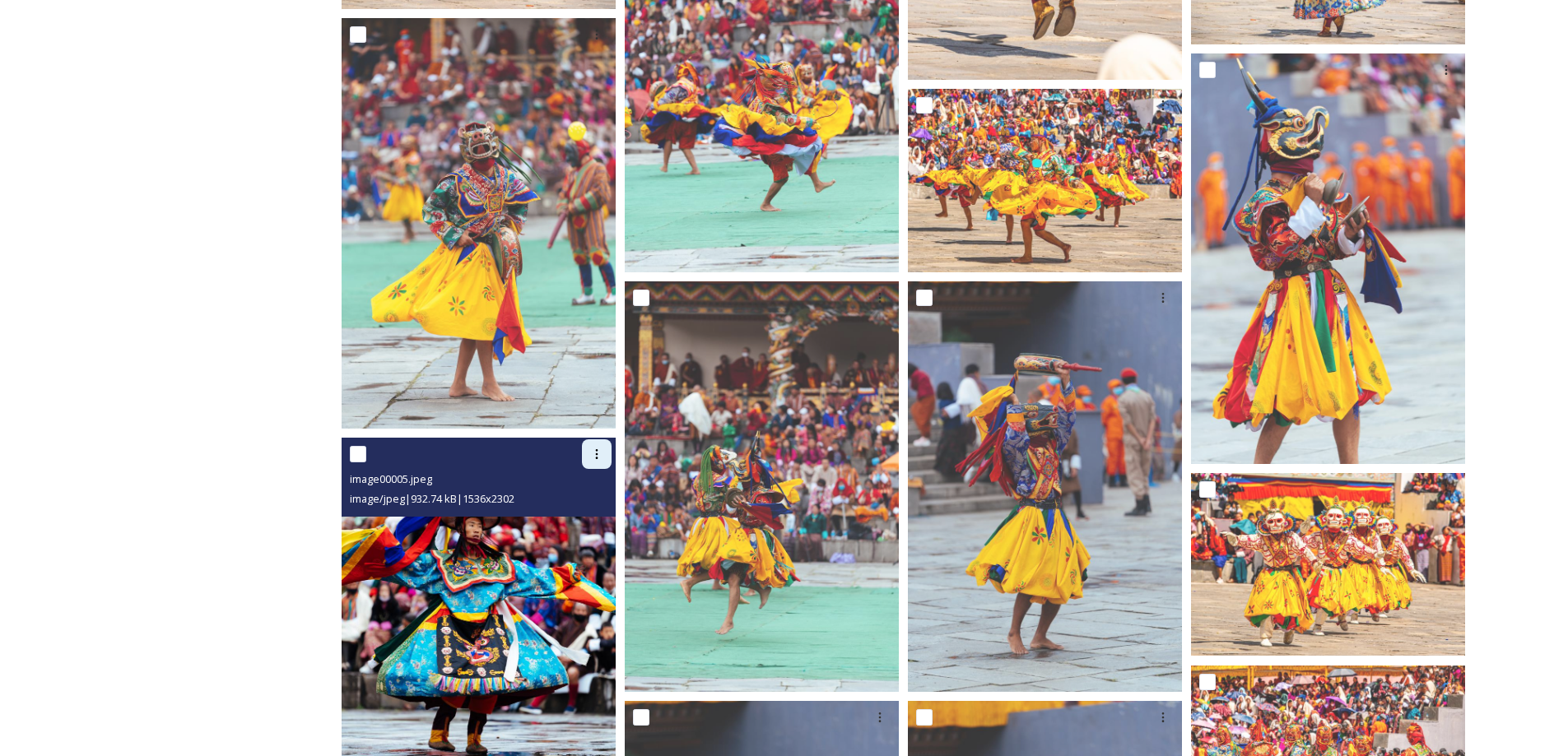
click at [605, 451] on div at bounding box center [597, 455] width 30 height 30
click at [594, 521] on span "Download" at bounding box center [577, 523] width 50 height 16
